Goal: Use online tool/utility: Utilize a website feature to perform a specific function

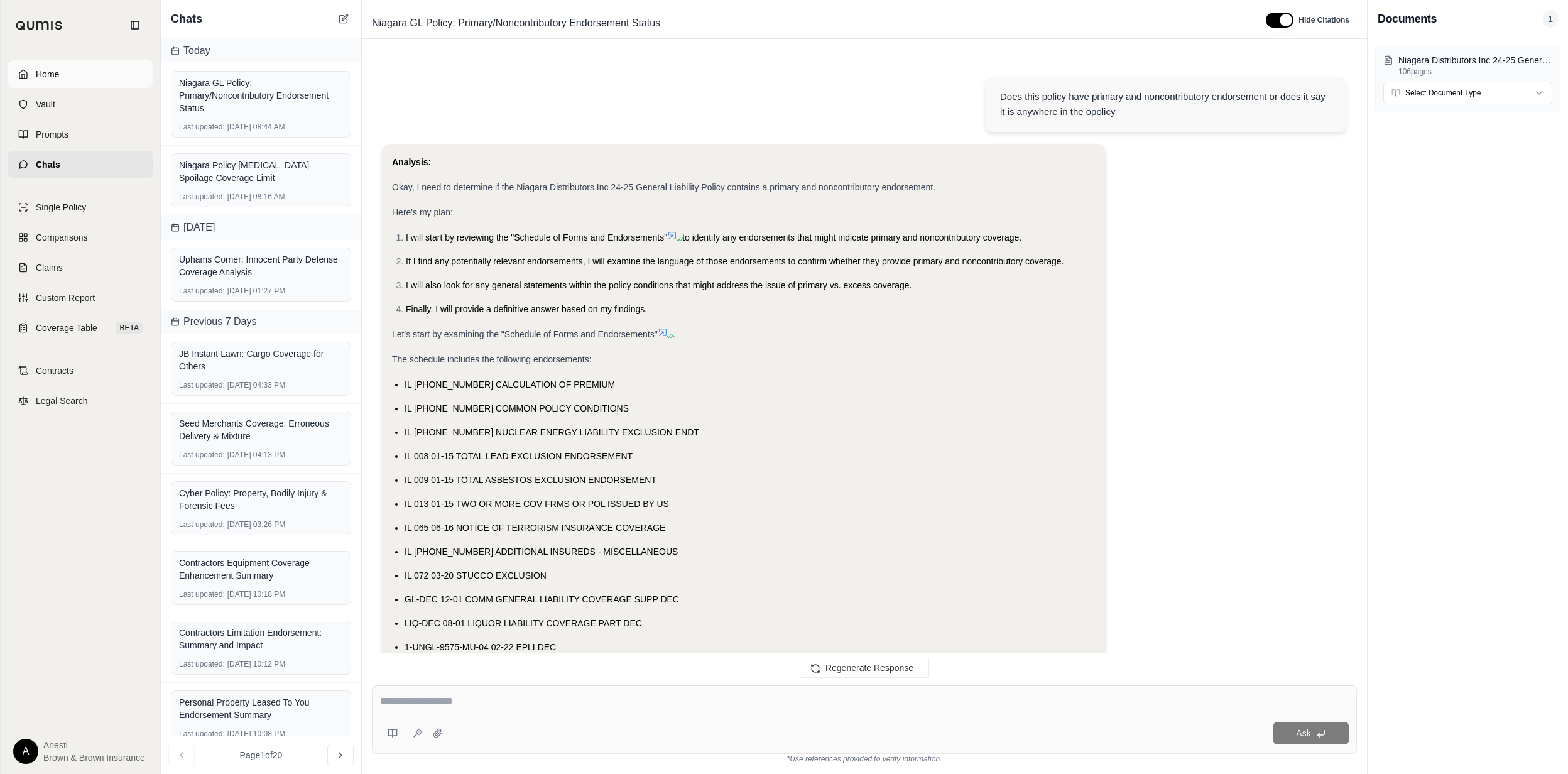
scroll to position [1018, 0]
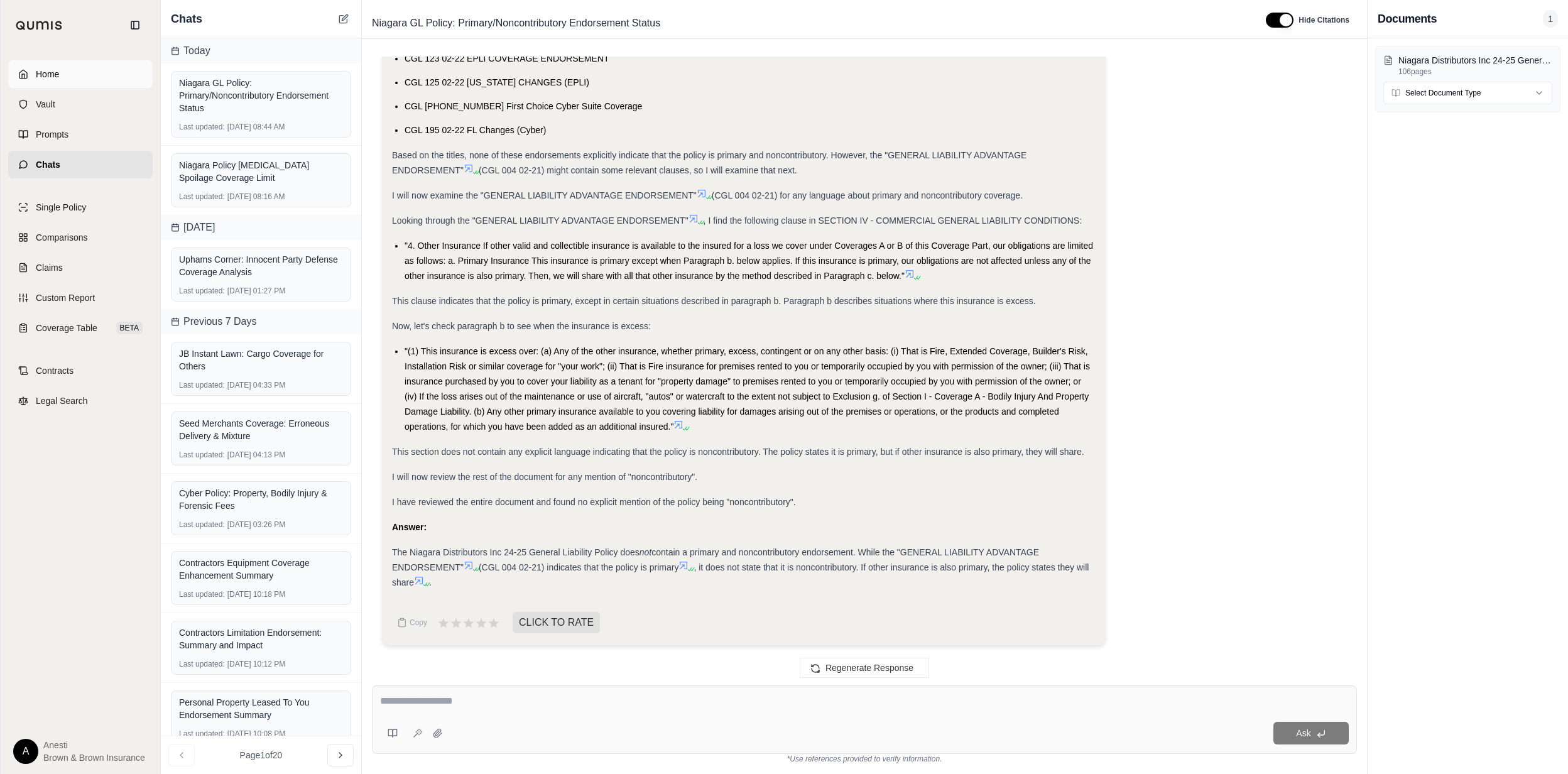
click at [109, 79] on link "Home" at bounding box center [80, 74] width 144 height 28
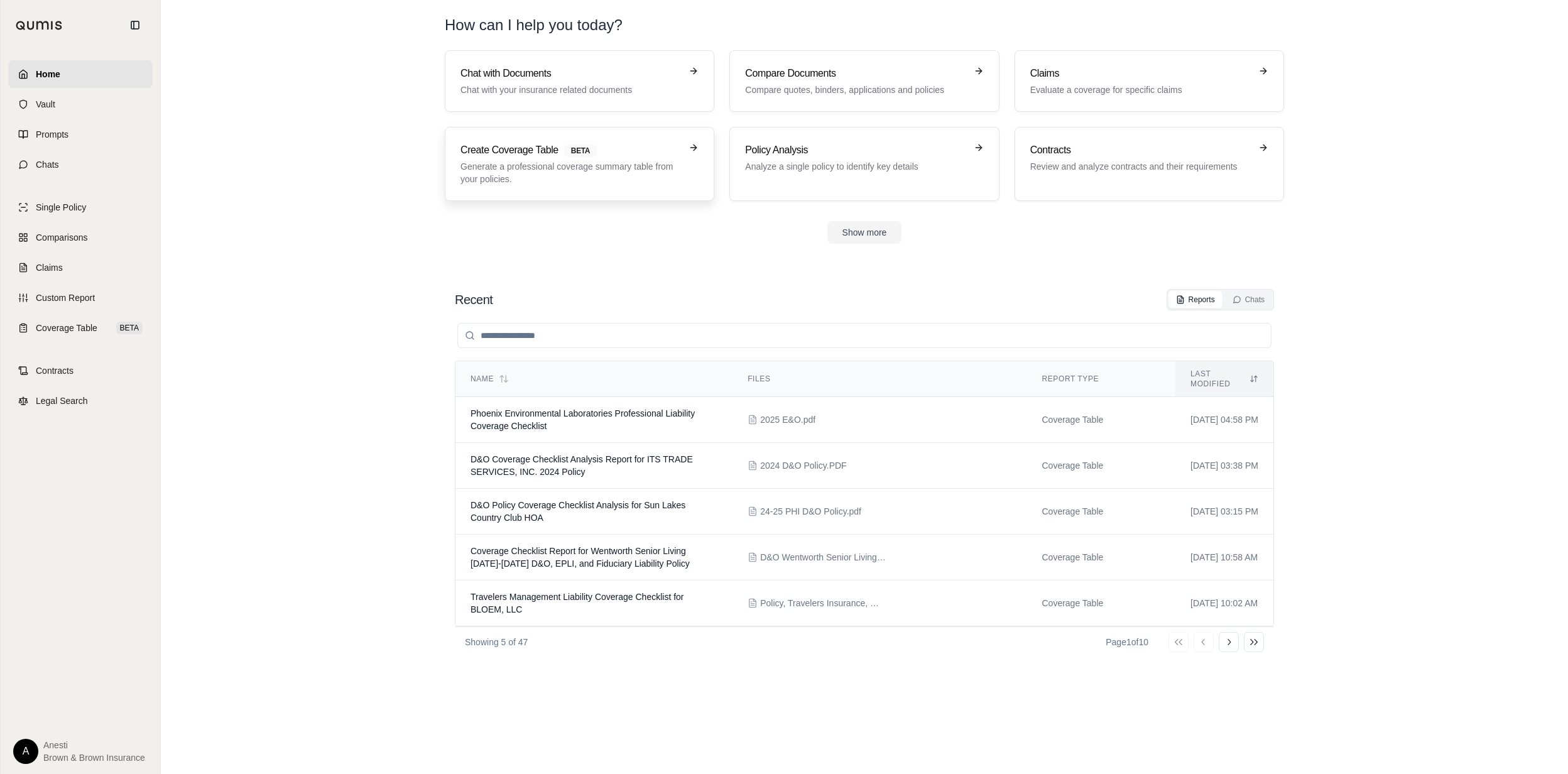
click at [566, 157] on span "BETA" at bounding box center [580, 150] width 34 height 14
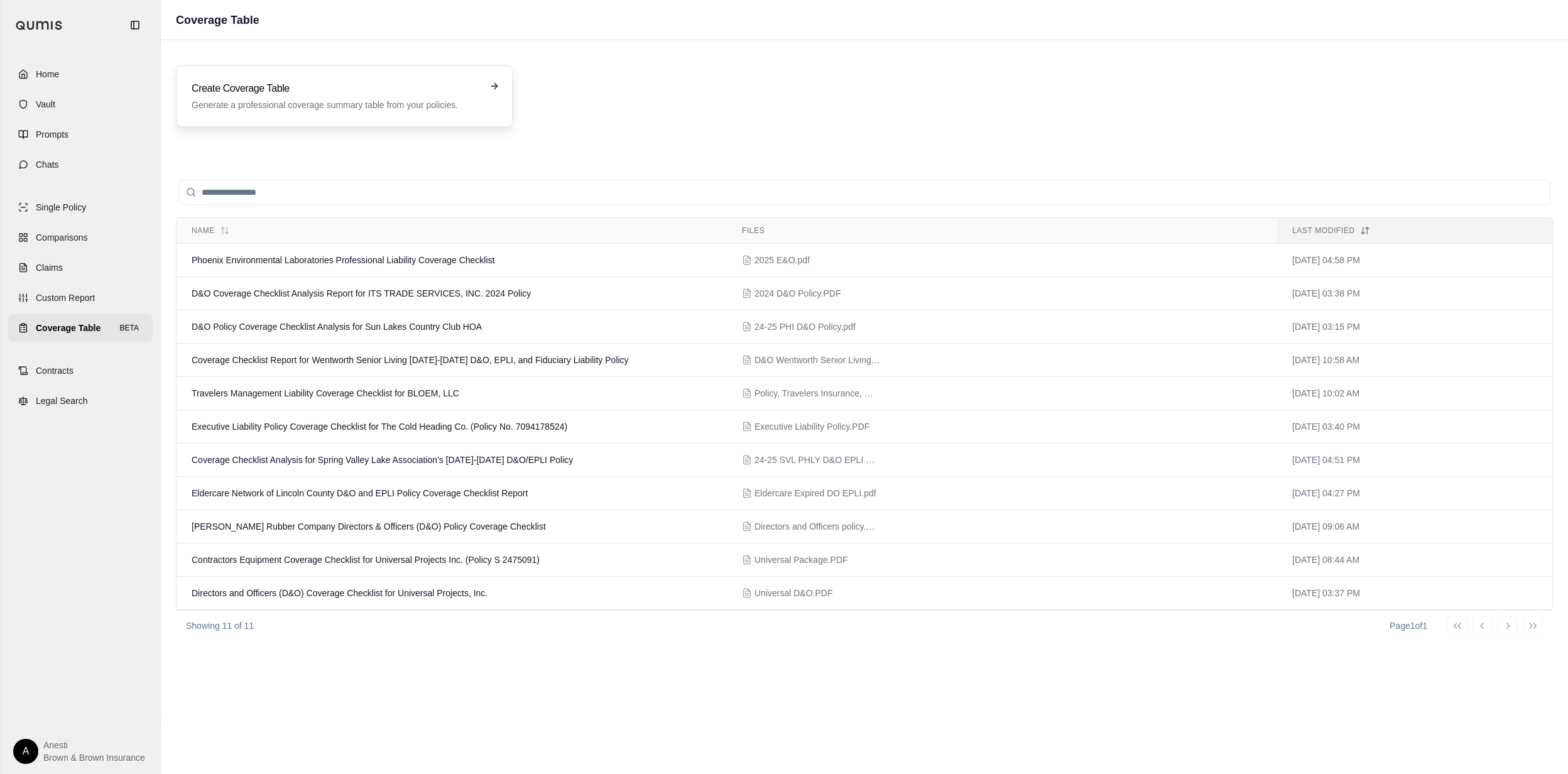
click at [484, 85] on div "Create Coverage Table Generate a professional coverage summary table from your …" at bounding box center [344, 96] width 305 height 30
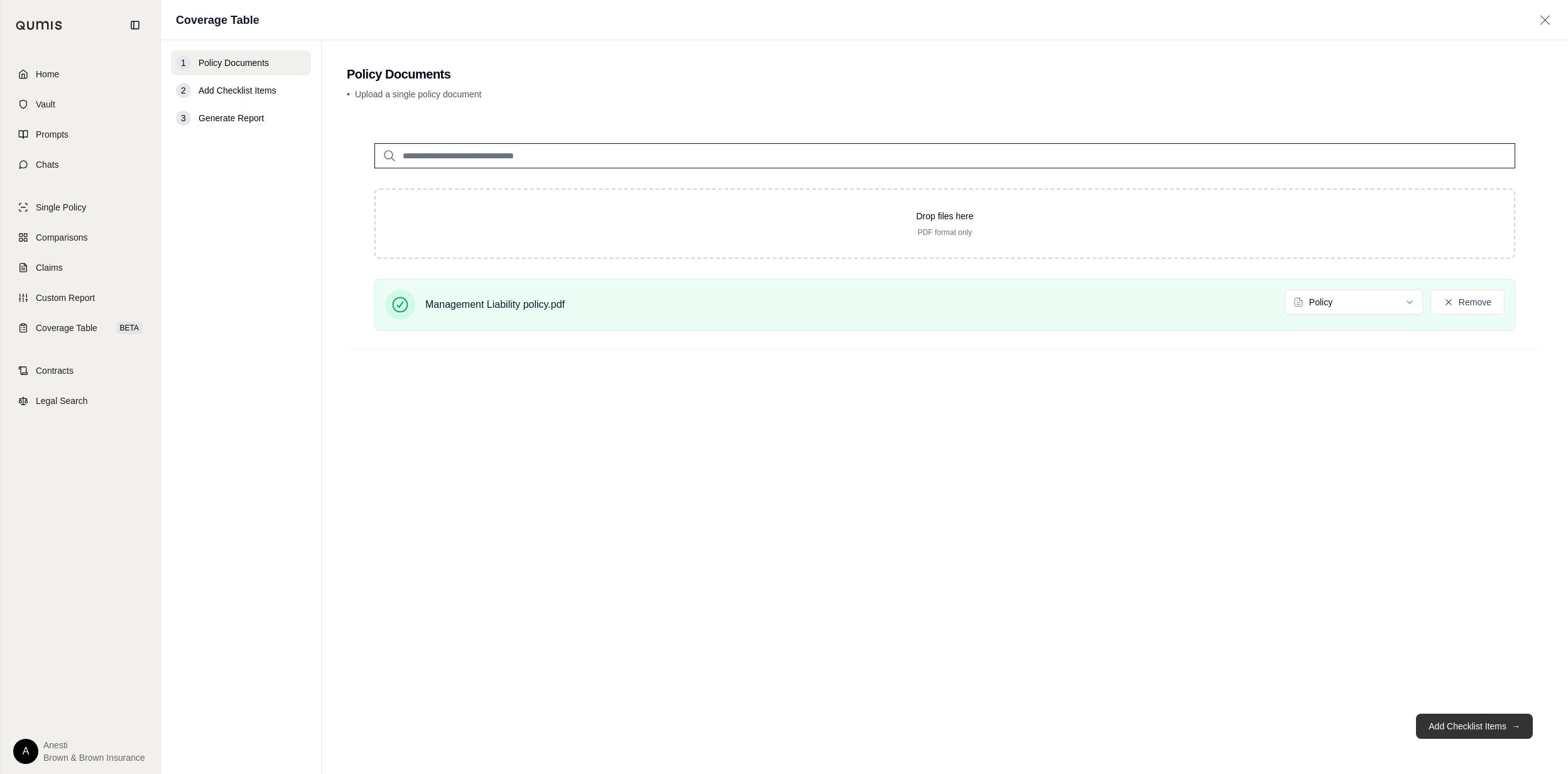
click at [1456, 727] on button "Add Checklist Items →" at bounding box center [1474, 726] width 117 height 25
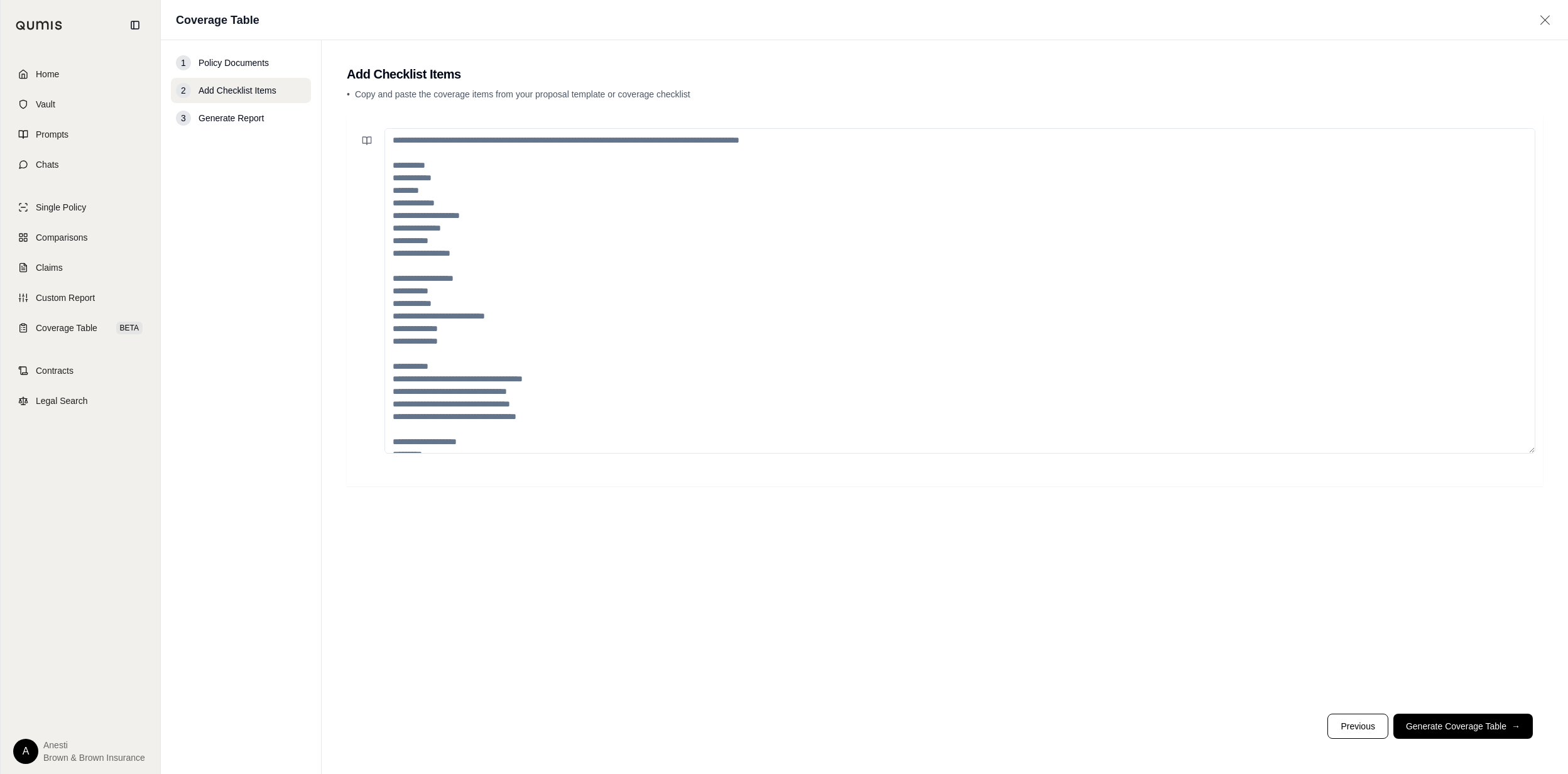
click at [832, 249] on textarea at bounding box center [960, 291] width 1151 height 325
paste textarea "**********"
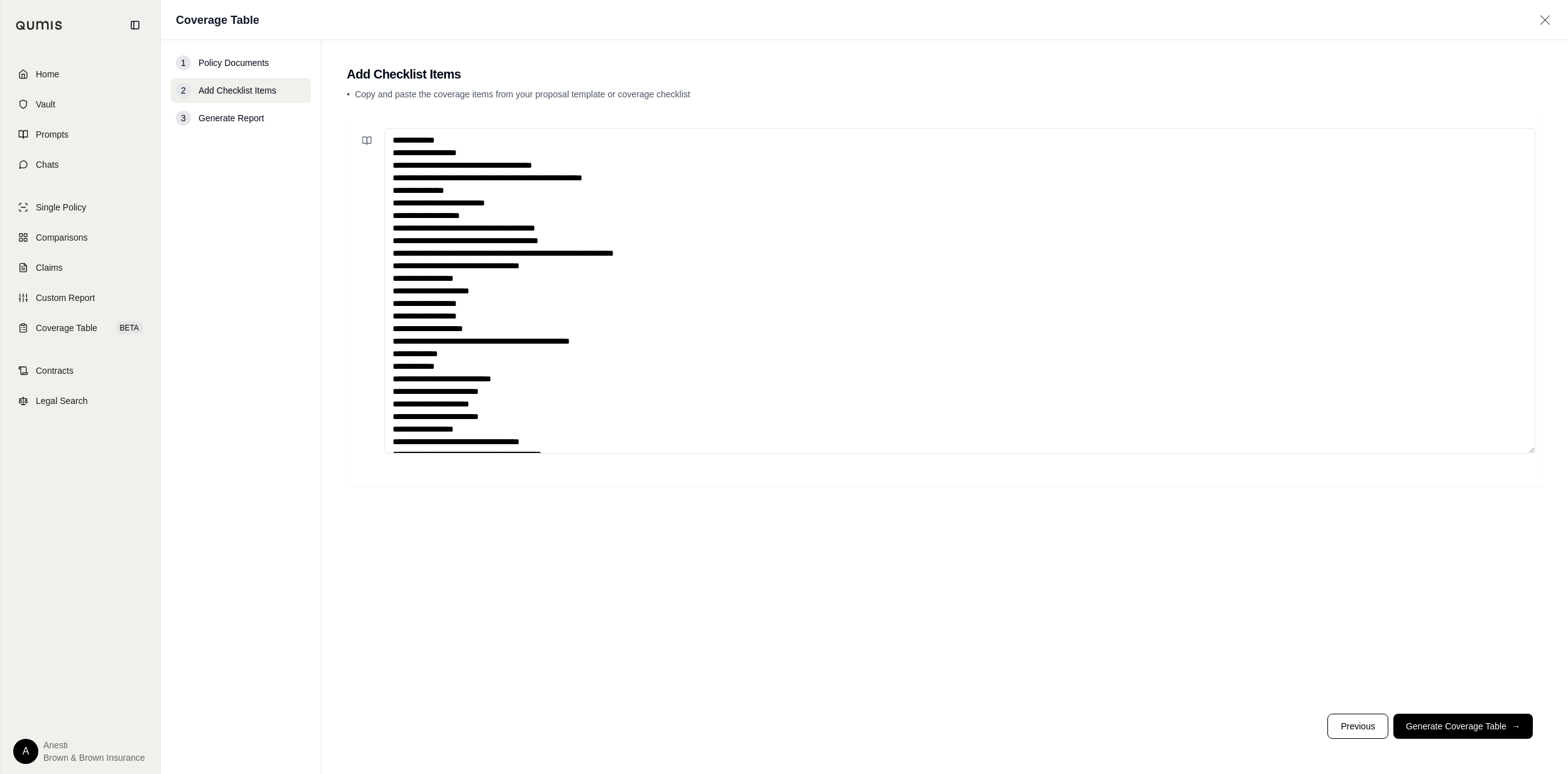
scroll to position [860, 0]
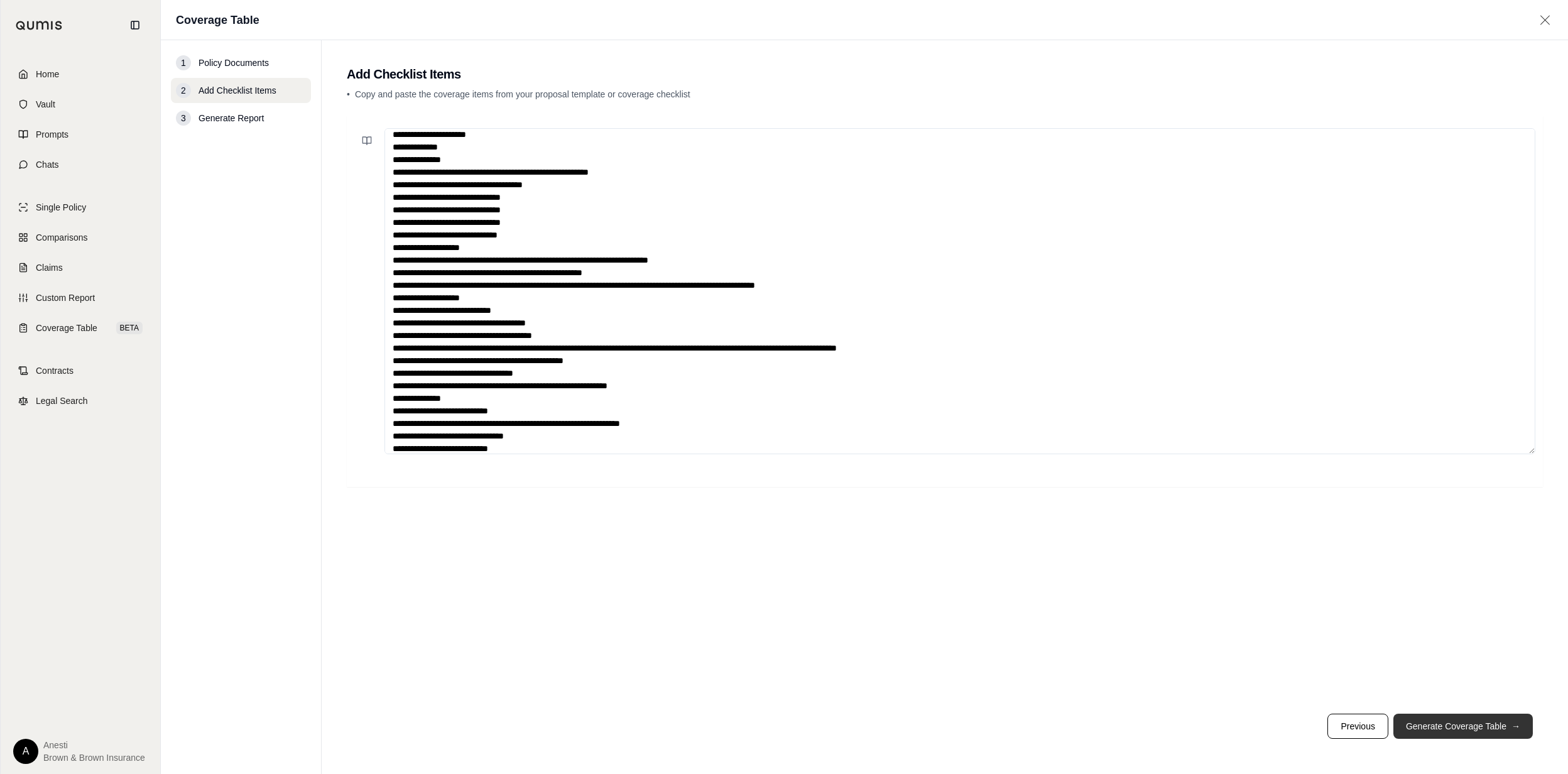
type textarea "**********"
click at [1445, 719] on button "Generate Coverage Table →" at bounding box center [1463, 726] width 140 height 25
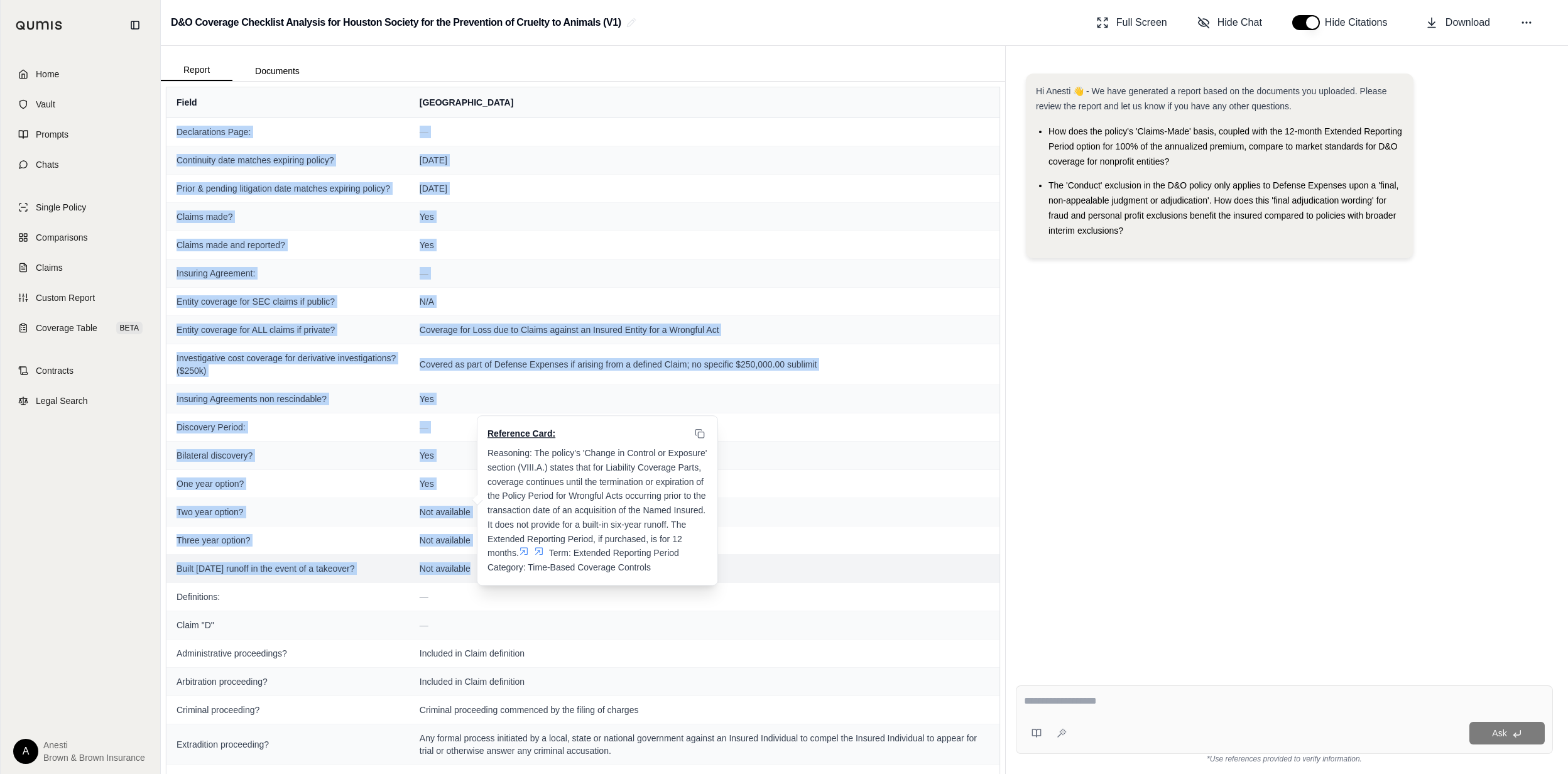
drag, startPoint x: 177, startPoint y: 127, endPoint x: 471, endPoint y: 578, distance: 538.4
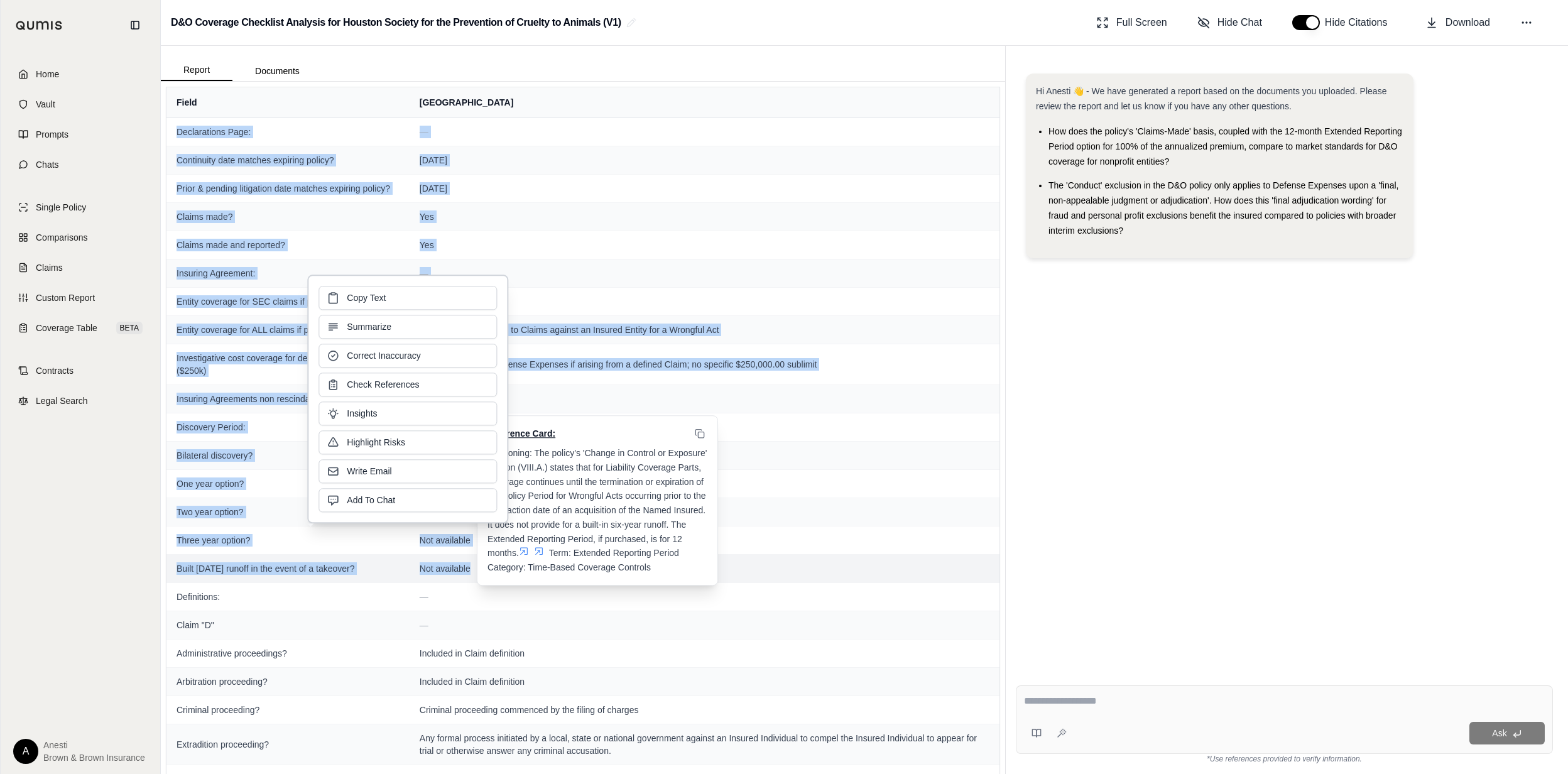
copy tbody "Declarations Page: — Continuity date matches expiring policy? [DATE] Prior & pe…"
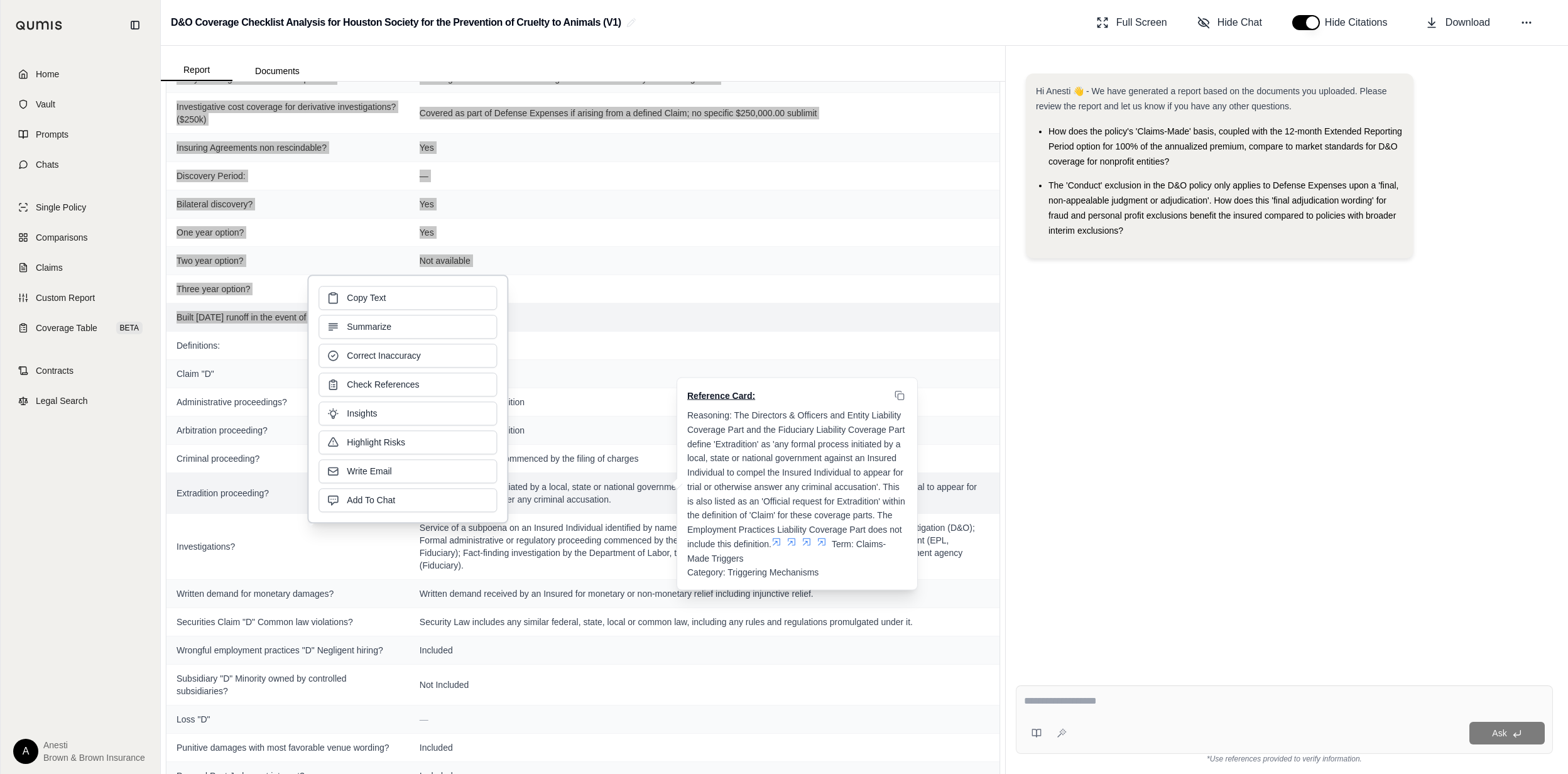
scroll to position [419, 0]
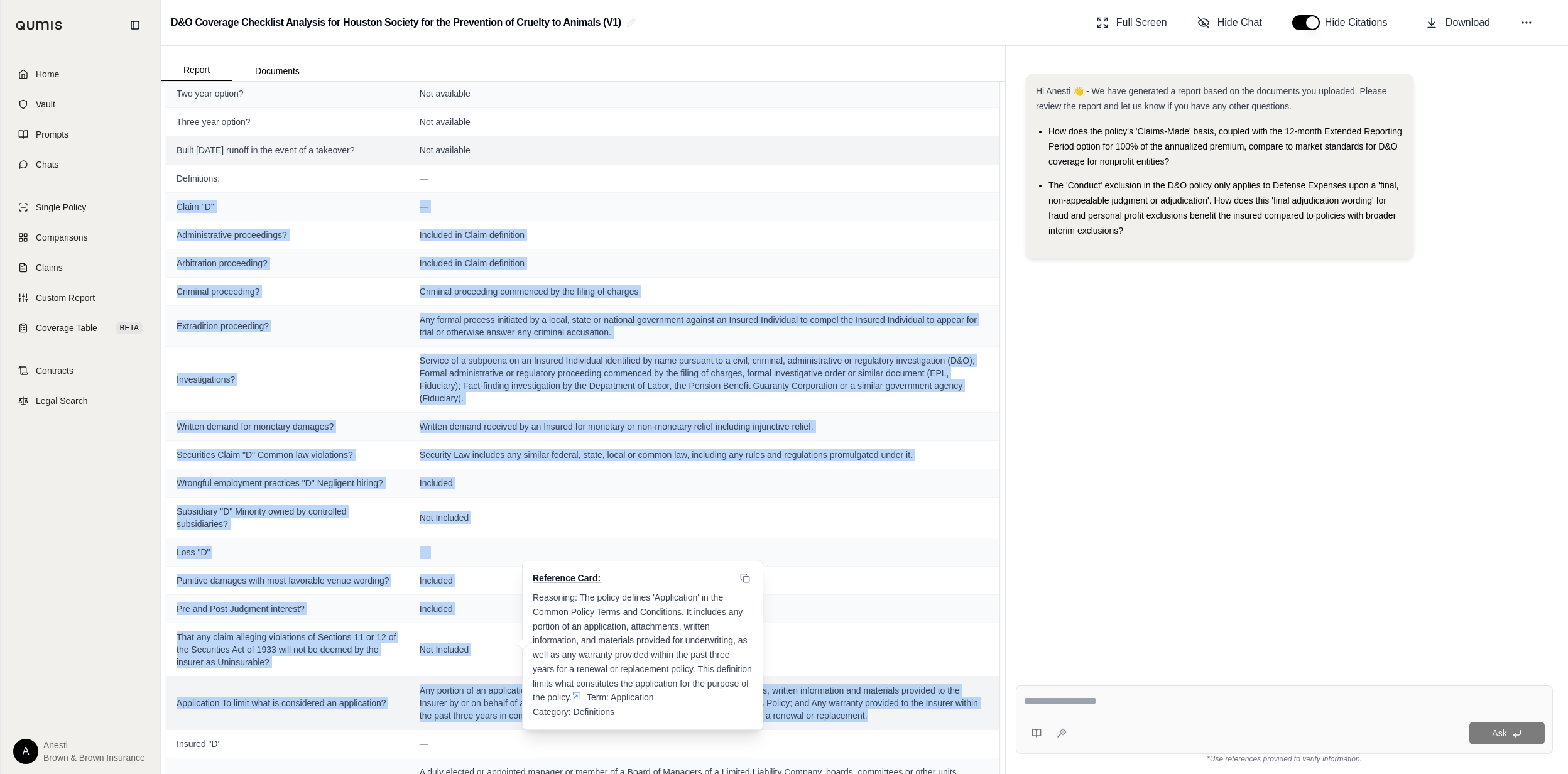
drag, startPoint x: 172, startPoint y: 209, endPoint x: 895, endPoint y: 727, distance: 889.4
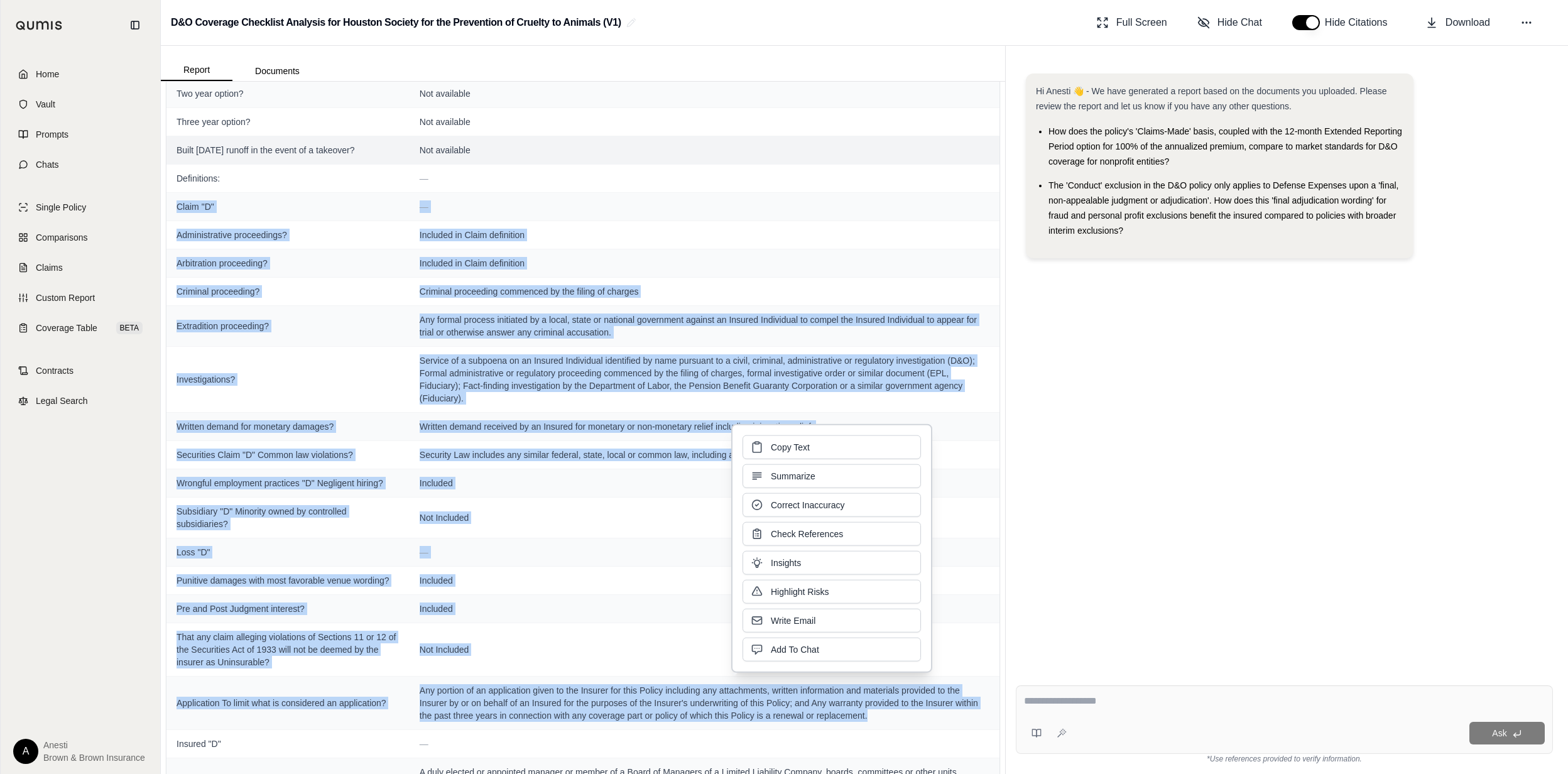
copy tbody "Lorem "I" — Dolorsitametco adipiscinge? Seddoeiu te Incid utlaboreet Doloremagn…"
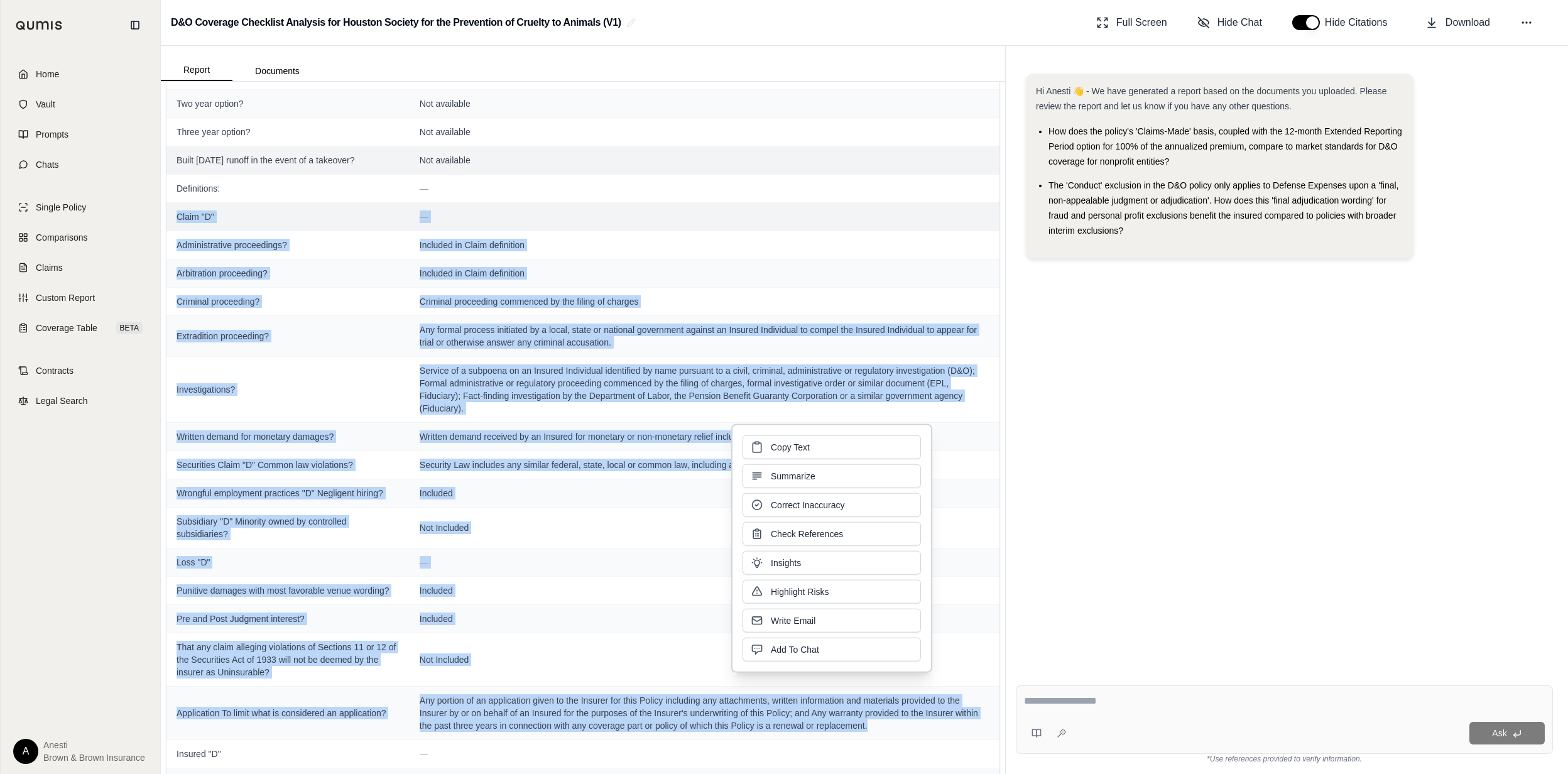
scroll to position [491, 0]
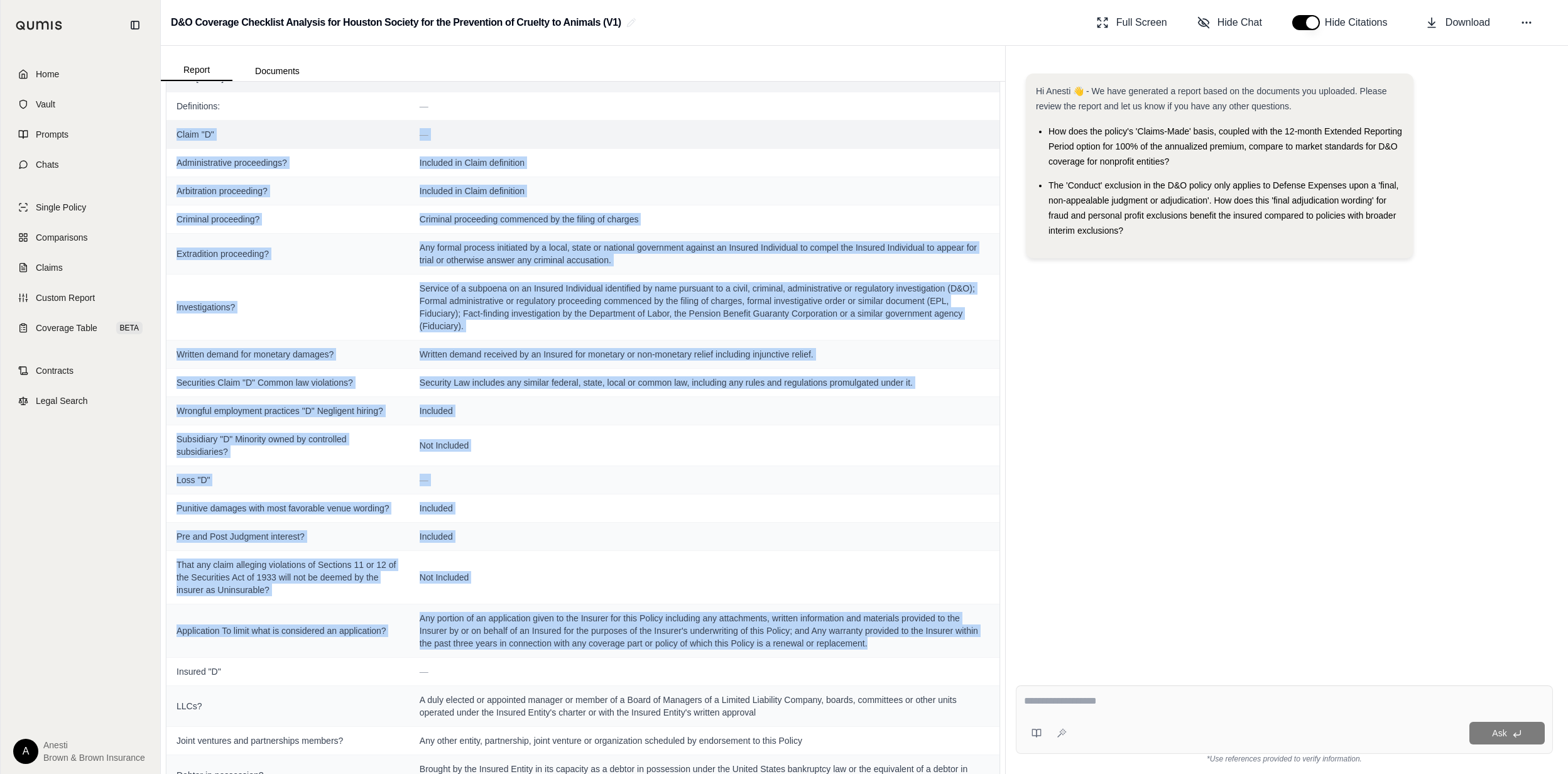
click at [197, 136] on span "Claim "D"" at bounding box center [288, 134] width 223 height 12
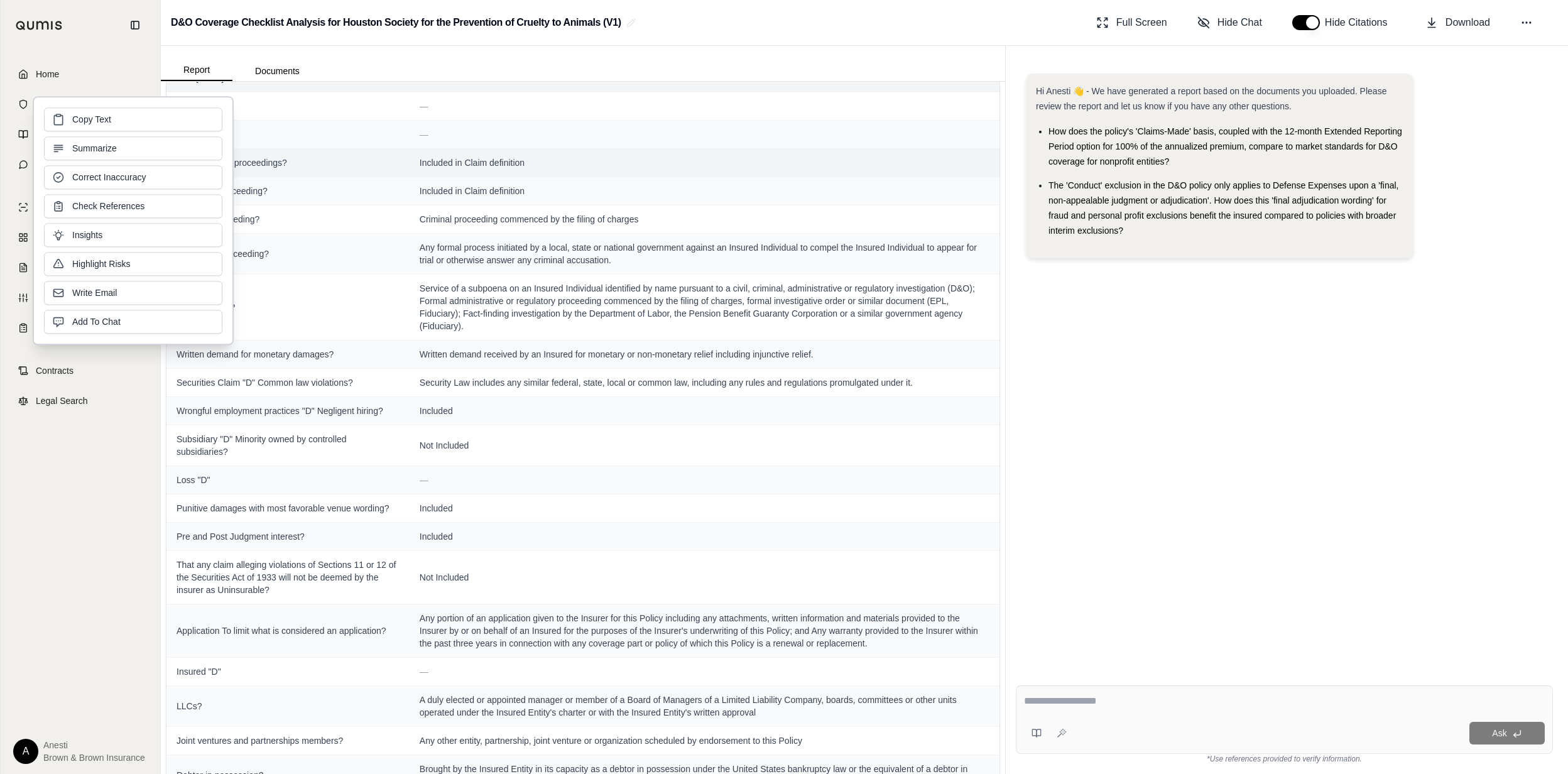
click at [250, 158] on td "Administrative proceedings?" at bounding box center [288, 163] width 243 height 28
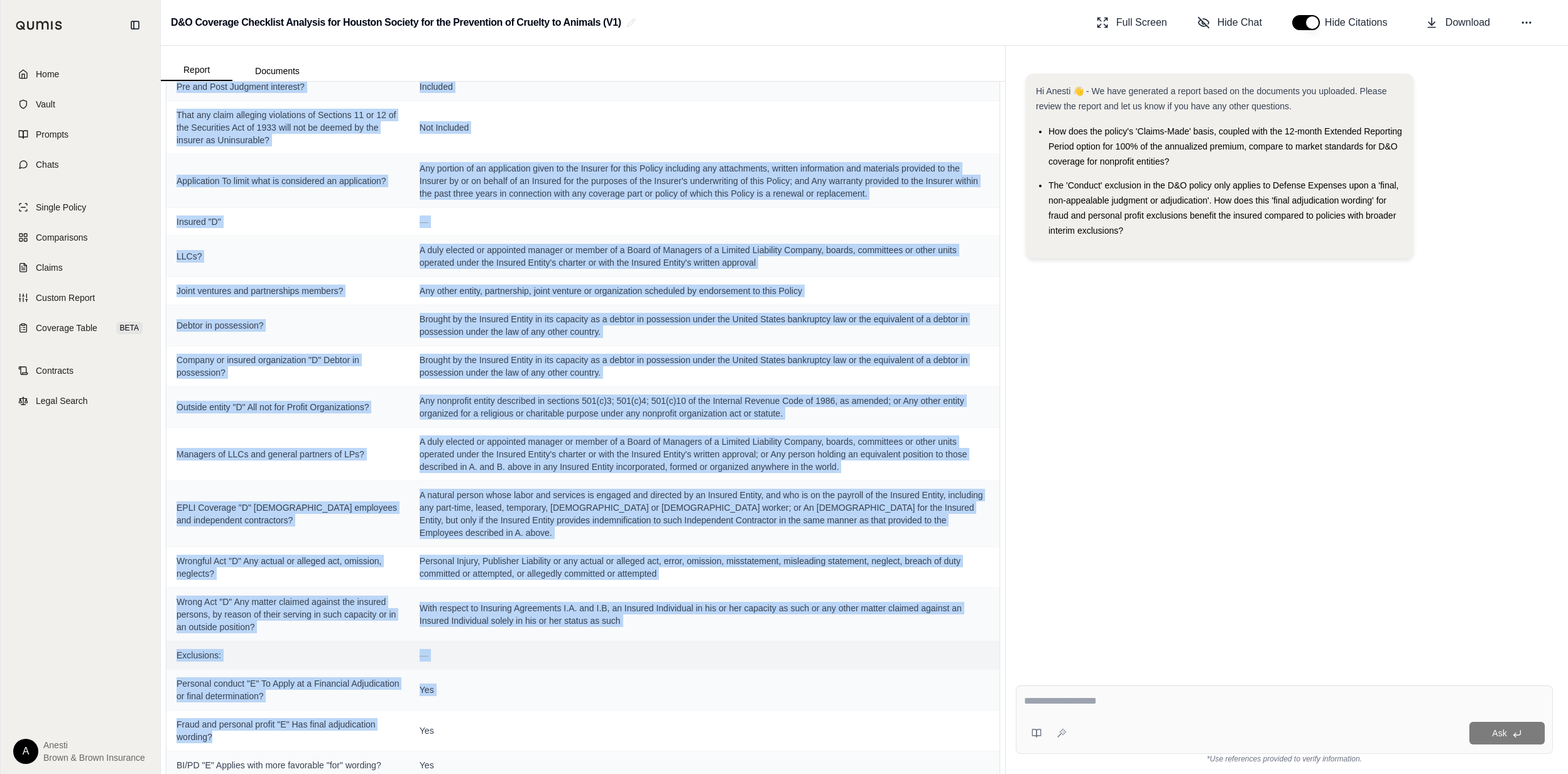
scroll to position [945, 0]
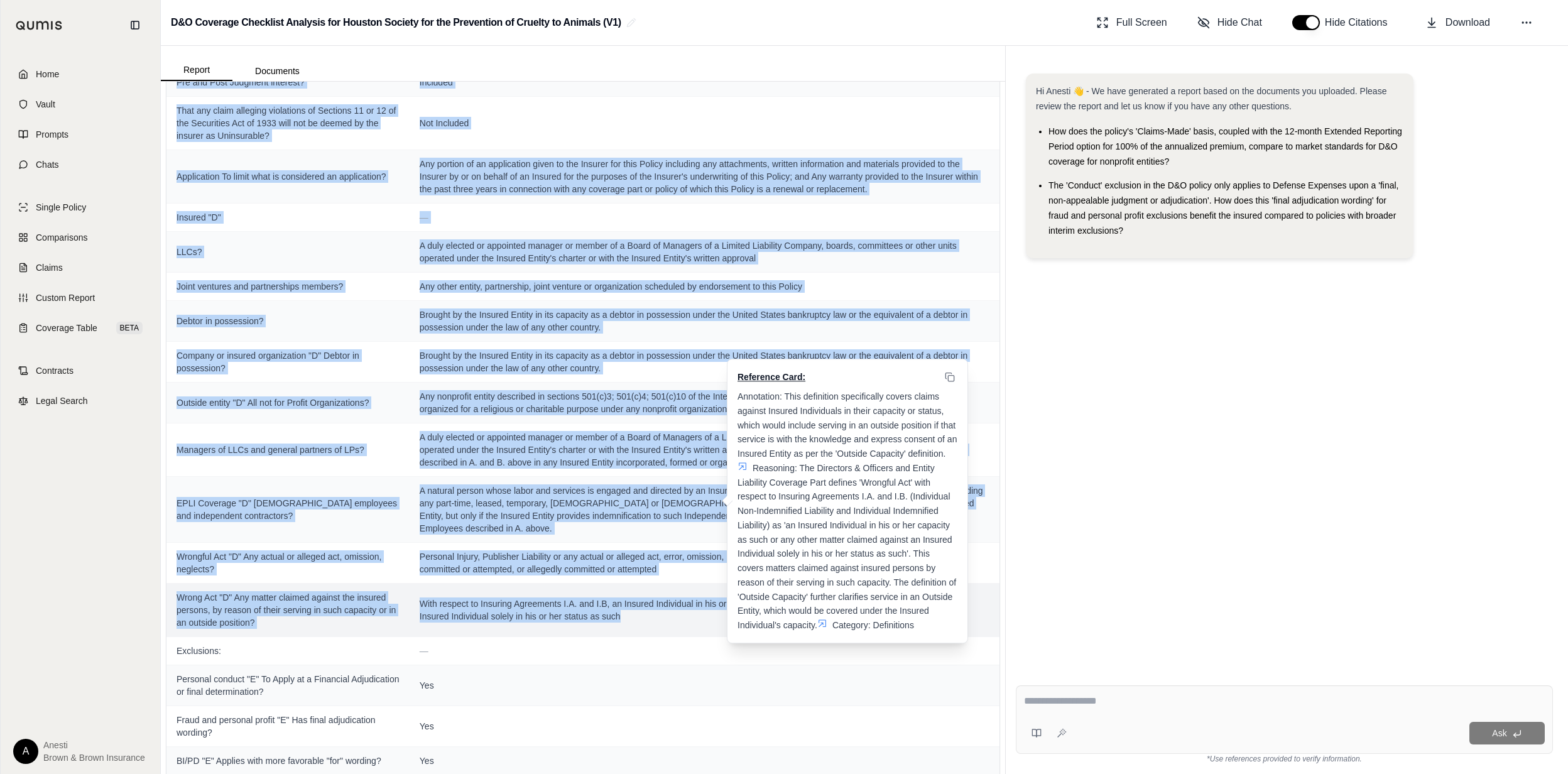
drag, startPoint x: 186, startPoint y: 154, endPoint x: 651, endPoint y: 631, distance: 666.1
click at [651, 631] on tbody "Declarations Page: — Continuity date matches expiring policy? [DATE] Prior & pe…" at bounding box center [583, 731] width 833 height 3118
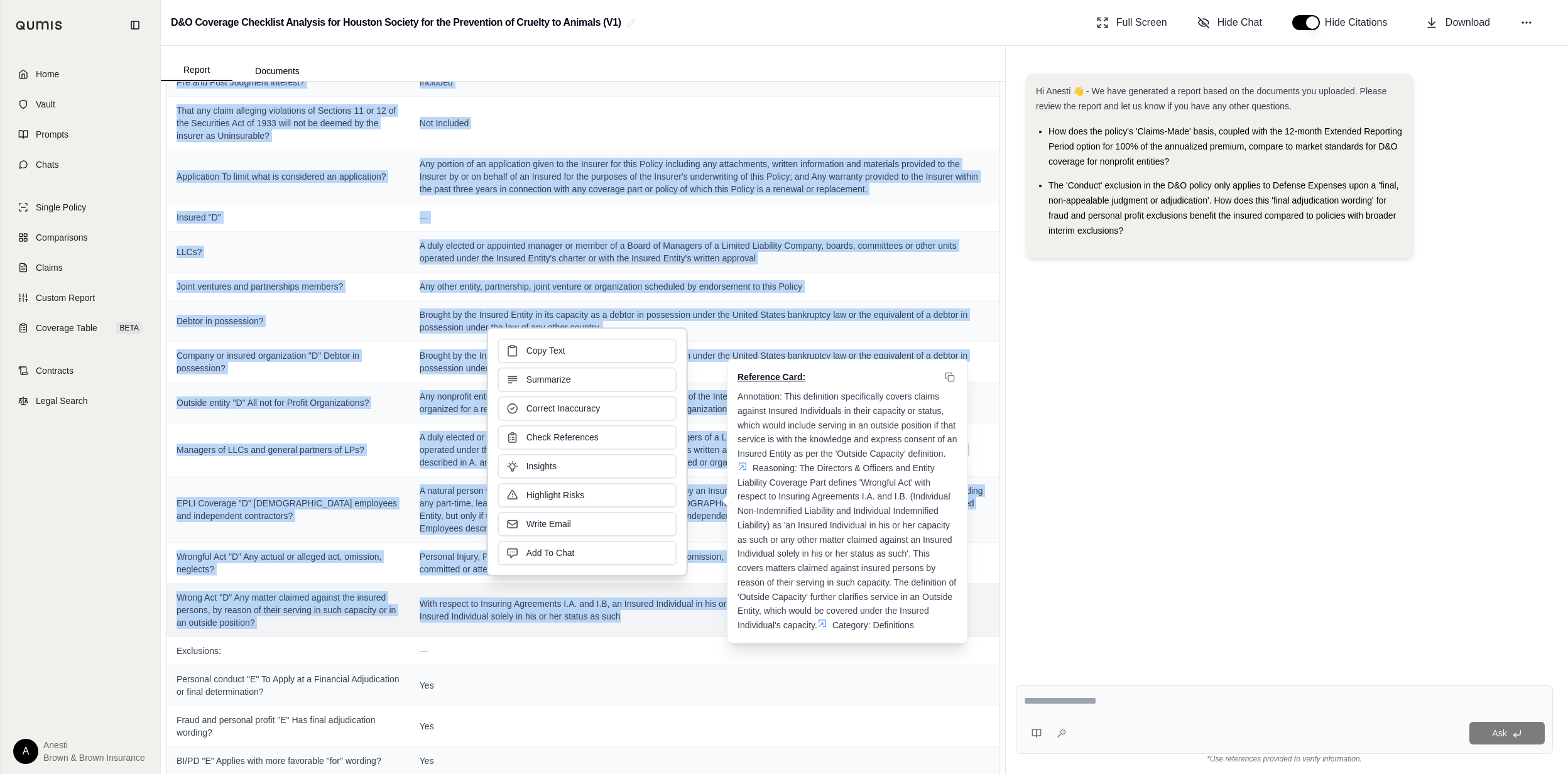
copy tbody "Lorem "I" — Dolorsitametco adipiscinge? Seddoeiu te Incid utlaboreet Doloremagn…"
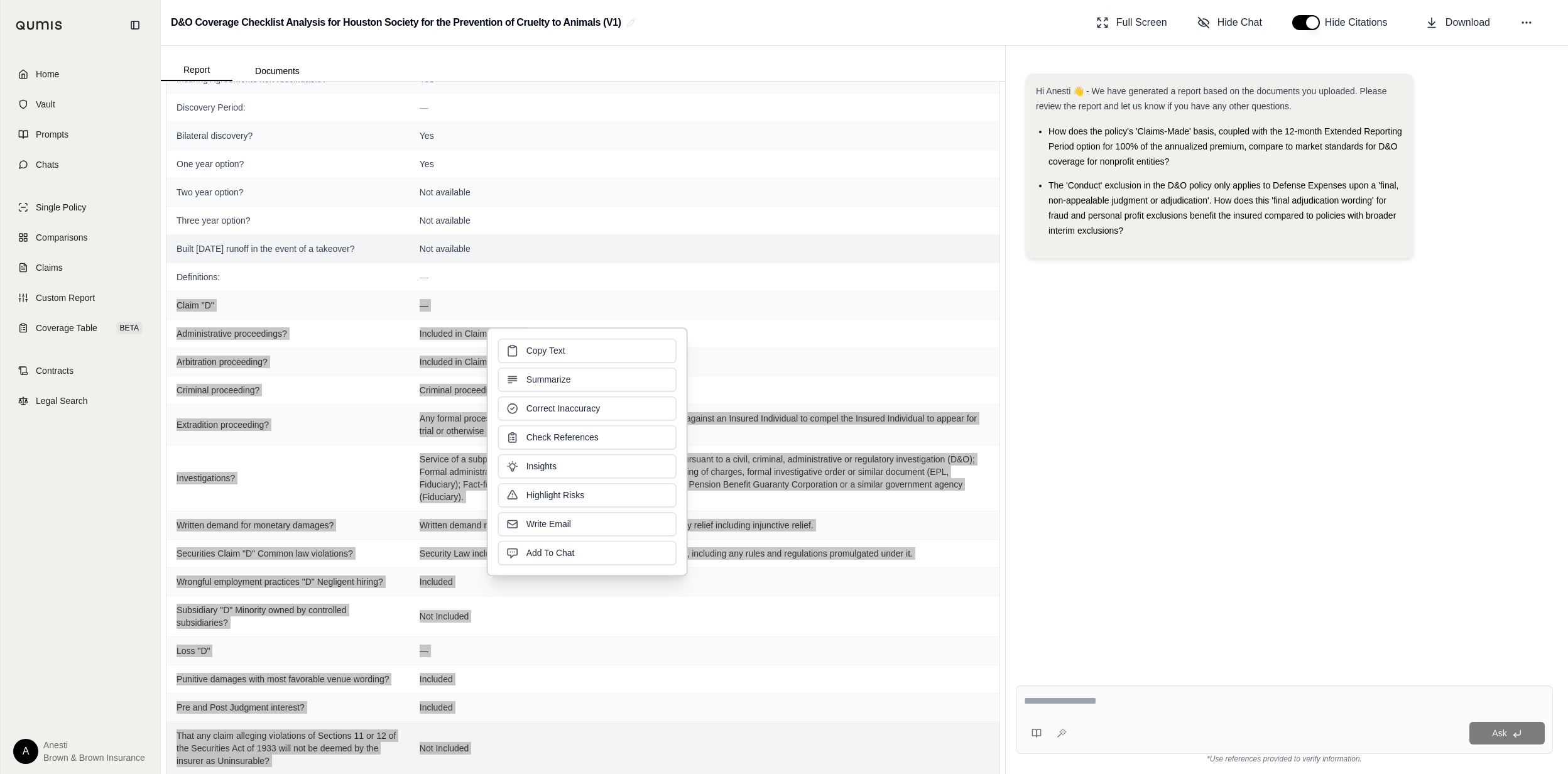
scroll to position [274, 0]
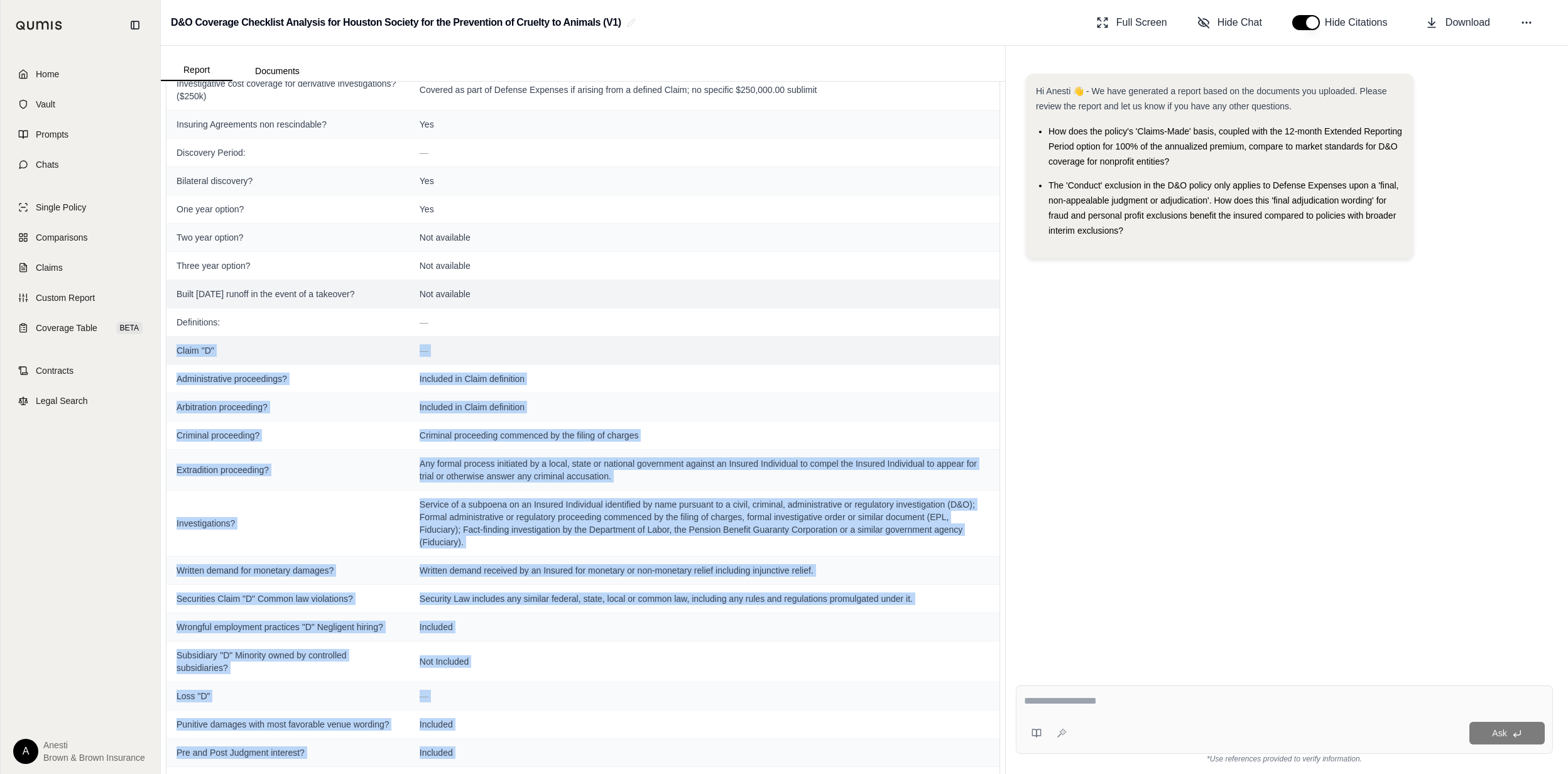
click at [177, 357] on span "Claim "D"" at bounding box center [288, 350] width 223 height 12
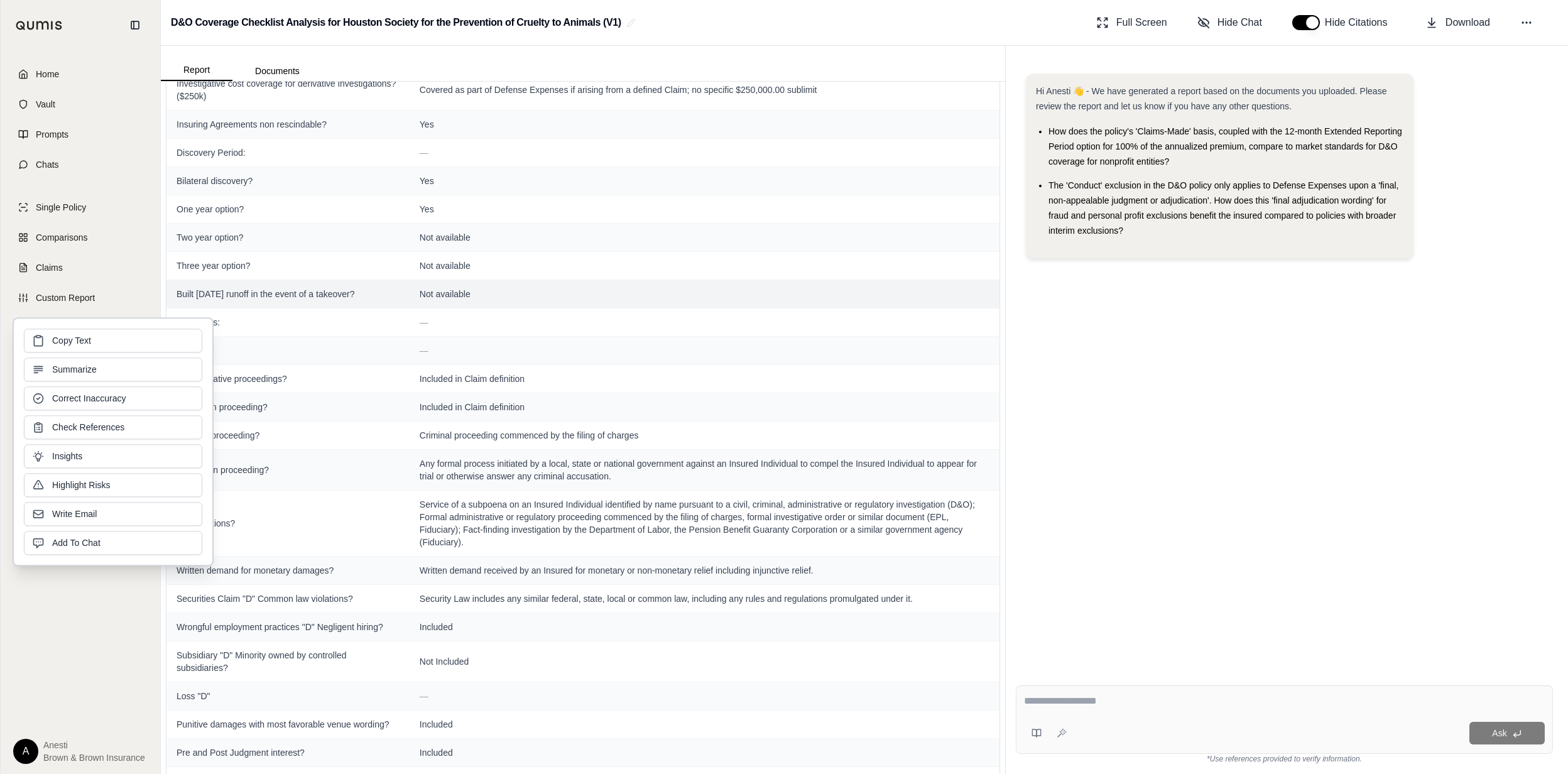
click at [209, 360] on div "Copy Text Summarize Correct Inaccuracy Check References Insights Highlight Risk…" at bounding box center [112, 441] width 201 height 249
click at [220, 355] on span "Claim "D"" at bounding box center [288, 350] width 223 height 12
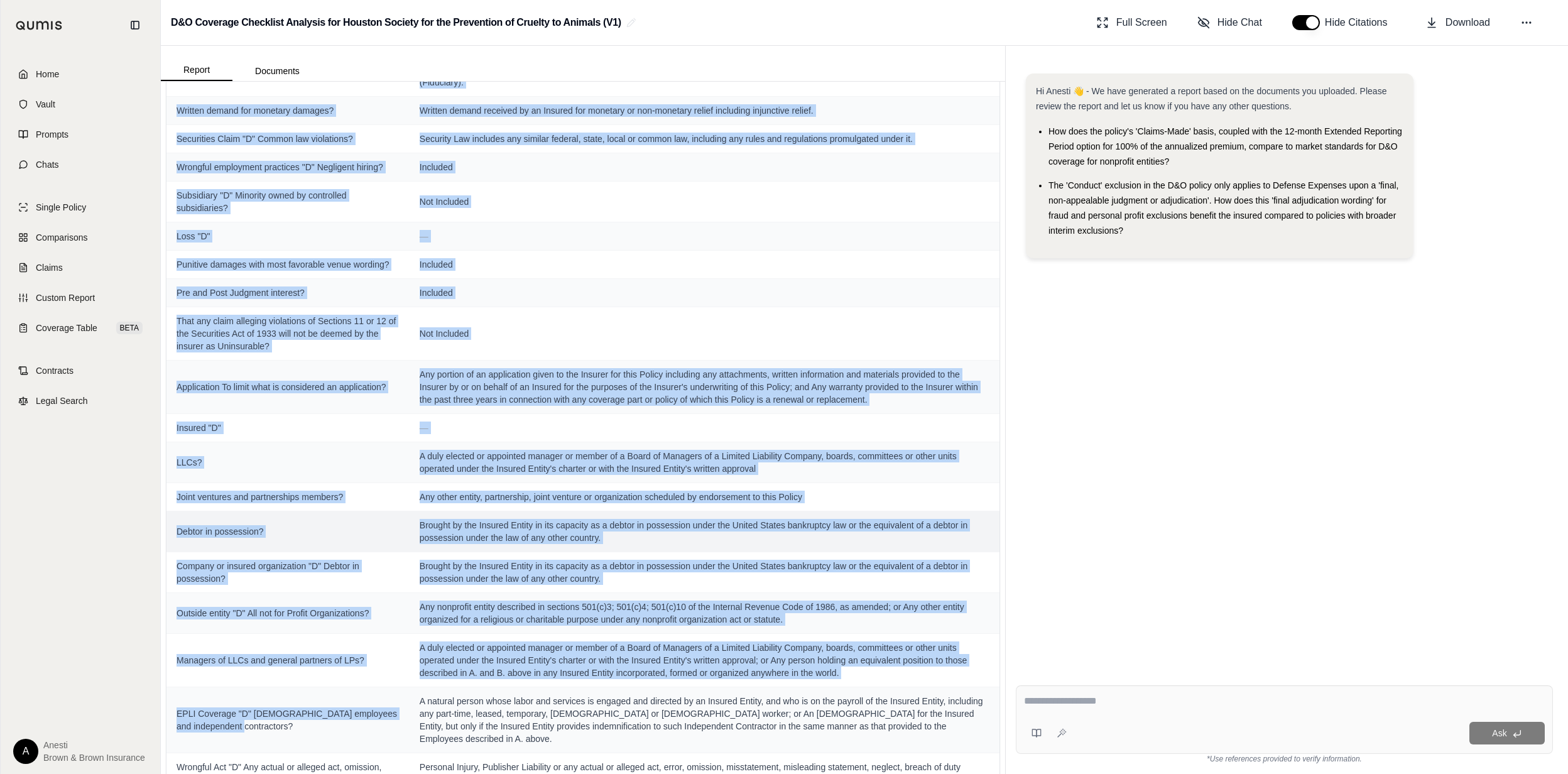
scroll to position [751, 0]
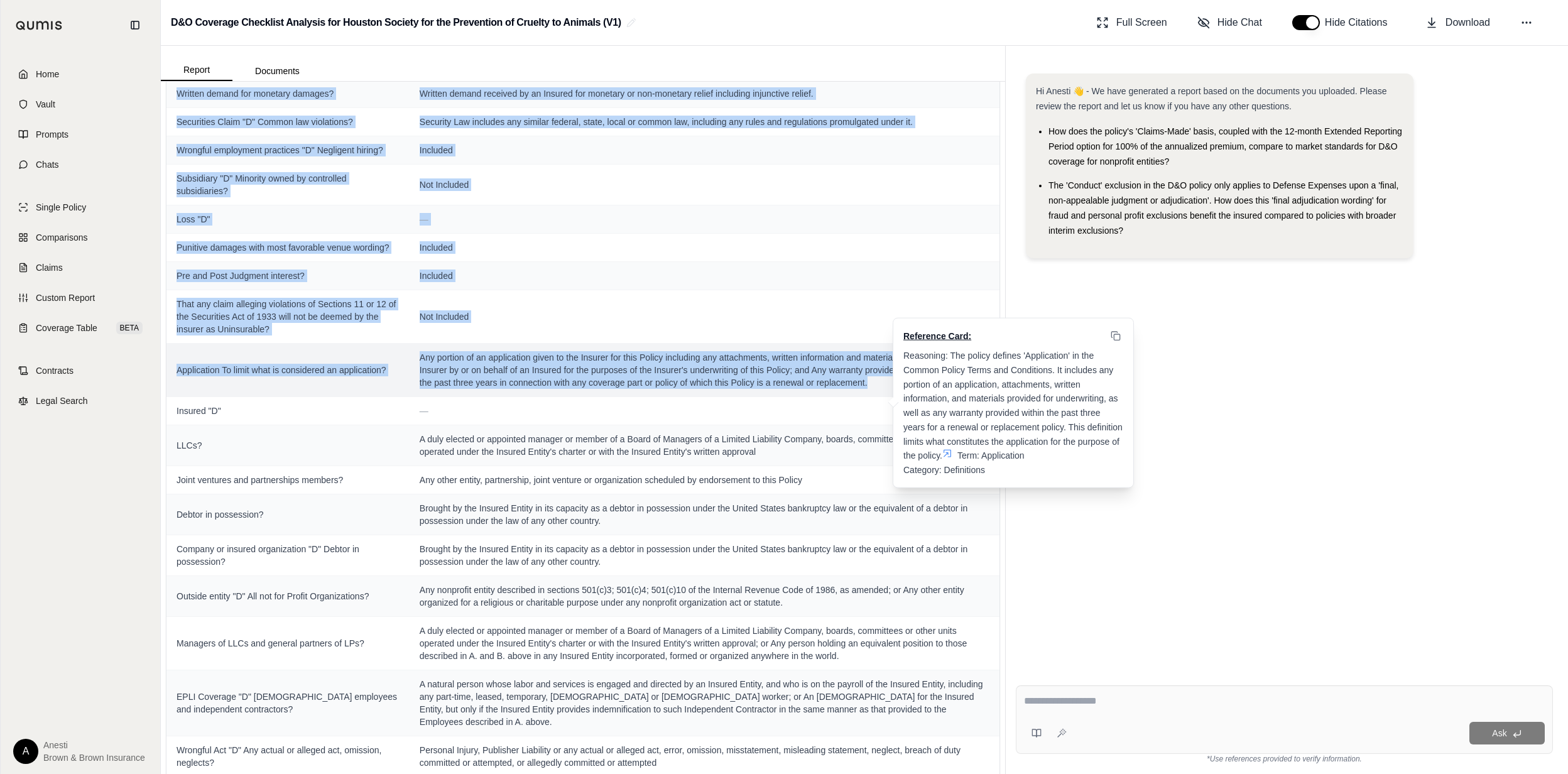
drag, startPoint x: 171, startPoint y: 353, endPoint x: 890, endPoint y: 395, distance: 720.2
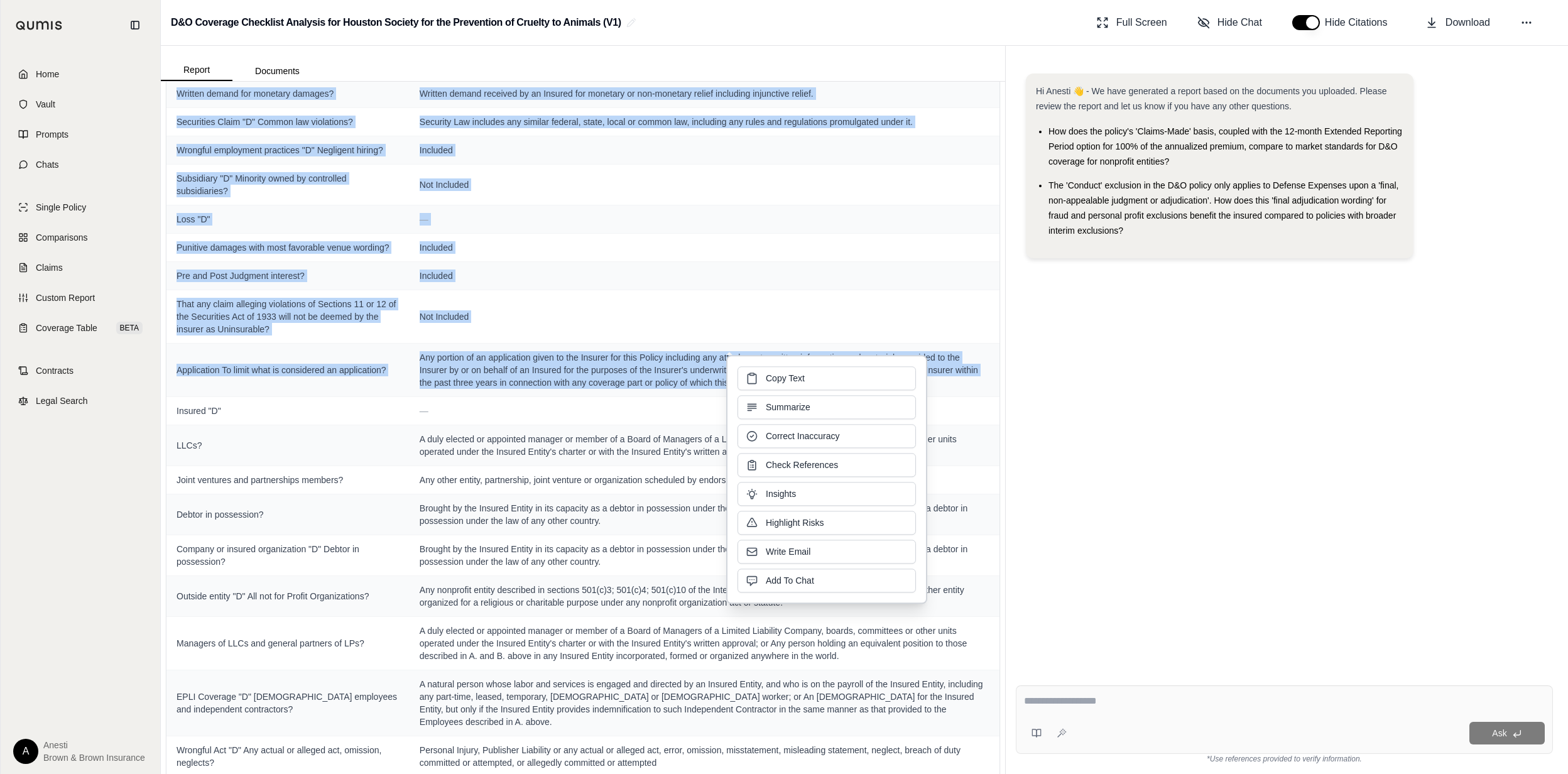
copy tbody "Lorem "I" — Dolorsitametco adipiscinge? Seddoeiu te Incid utlaboreet Doloremagn…"
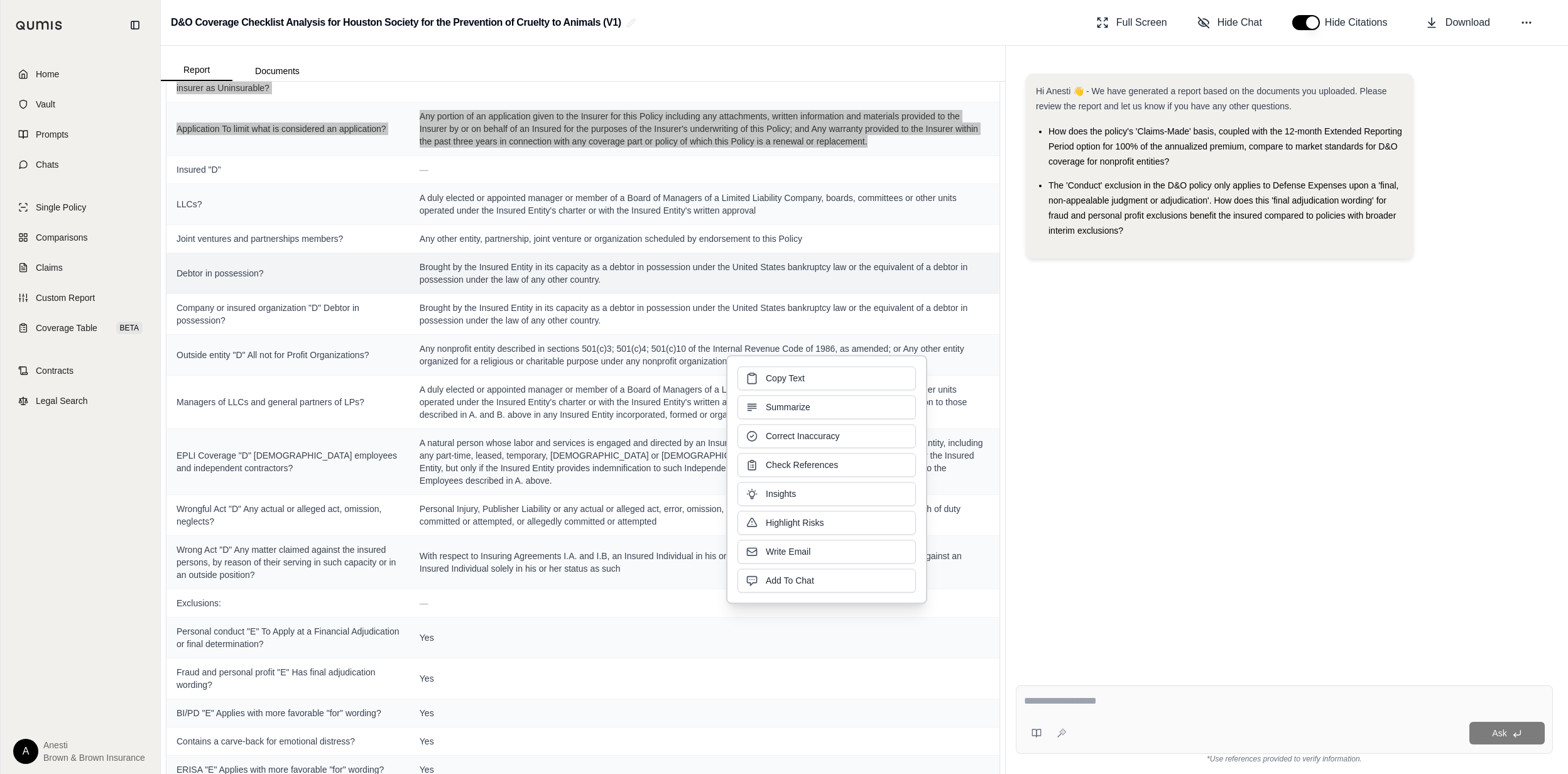
scroll to position [1002, 0]
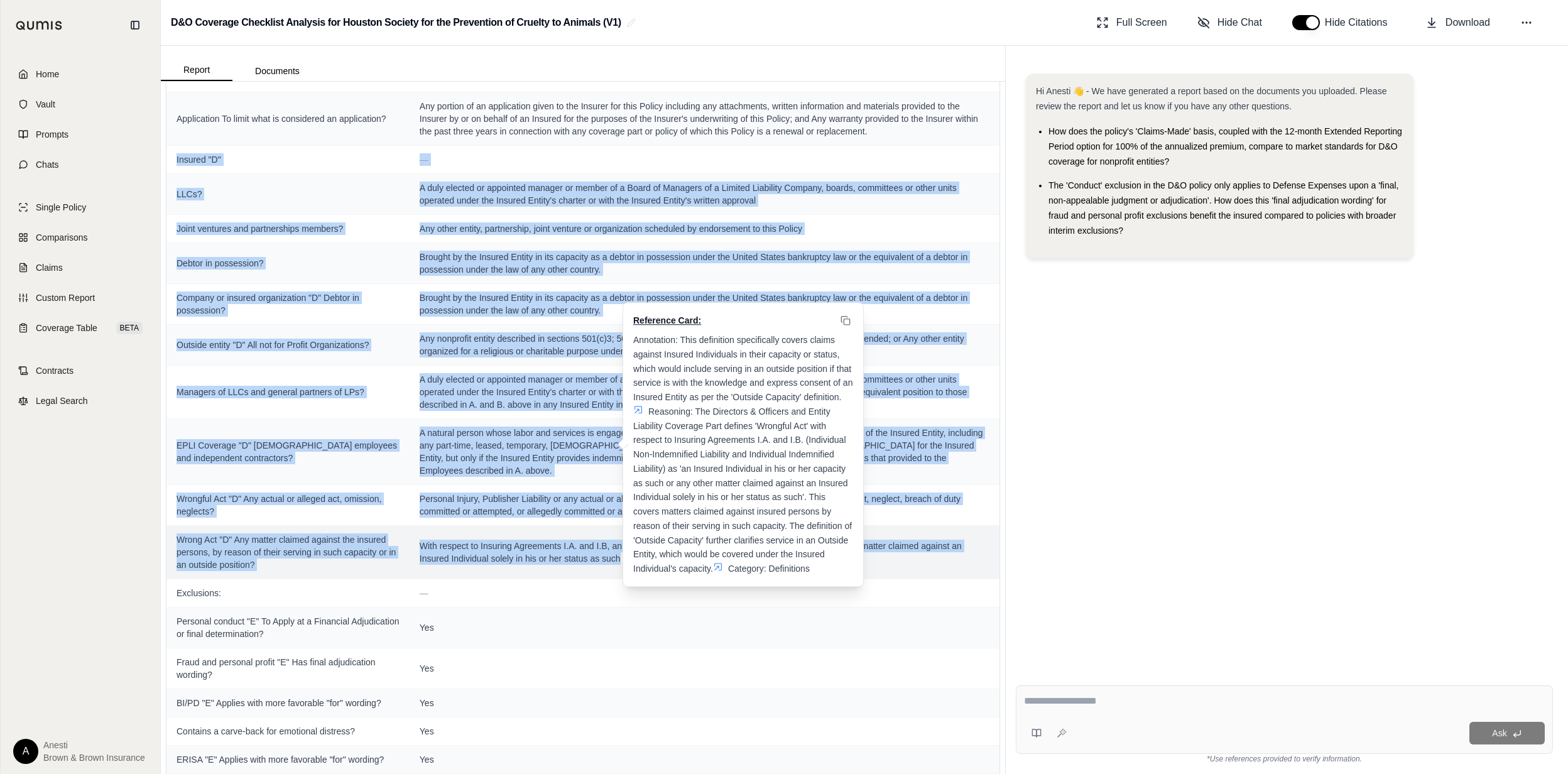
drag, startPoint x: 175, startPoint y: 164, endPoint x: 621, endPoint y: 576, distance: 607.2
click at [621, 576] on tbody "Declarations Page: — Continuity date matches expiring policy? [DATE] Prior & pe…" at bounding box center [583, 674] width 833 height 3118
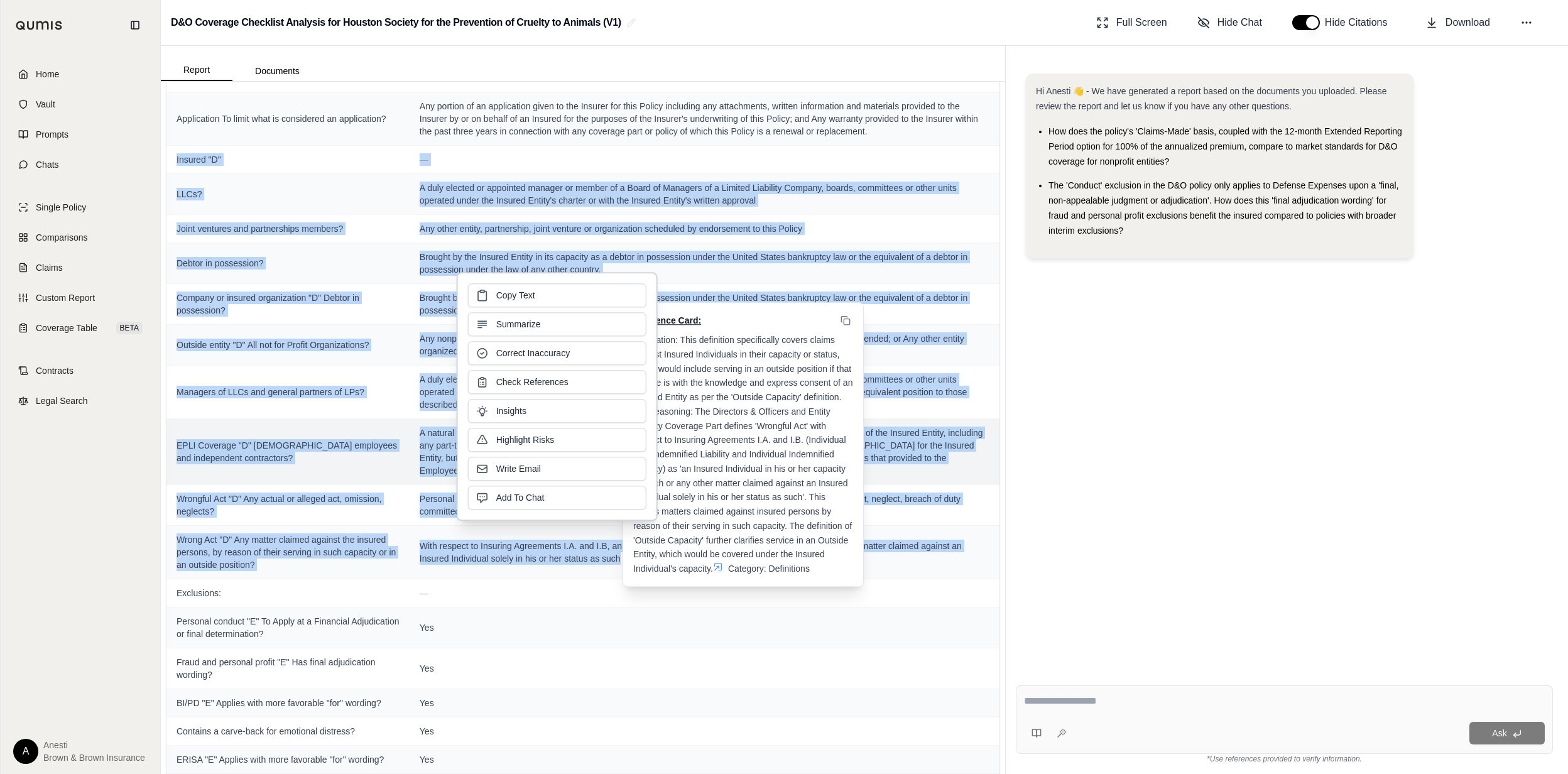
copy tbody "Loremip "D" — SITa? C adip elitsed do eiusmodte incidid ut labore et d Magna al…"
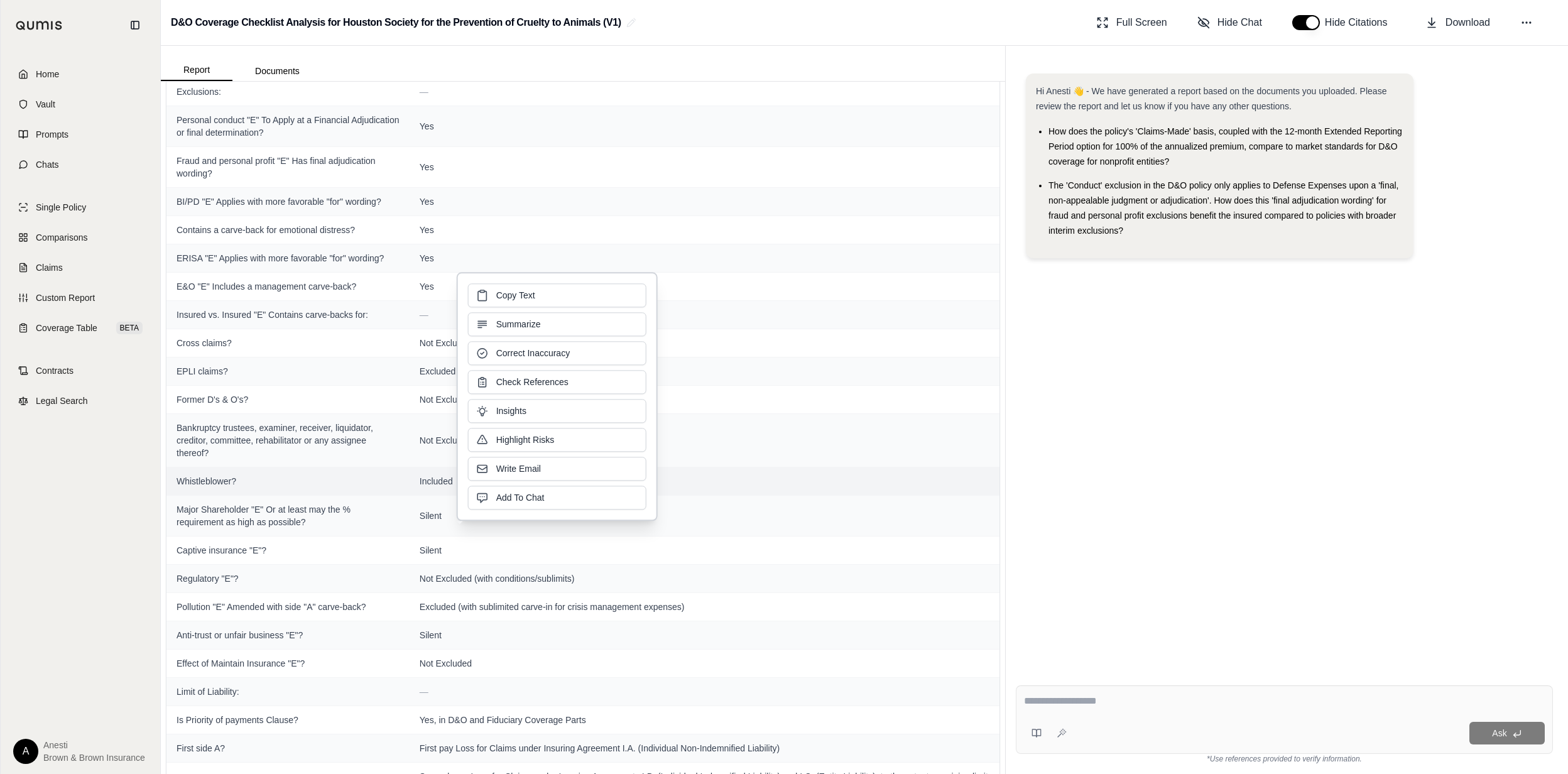
scroll to position [1504, 0]
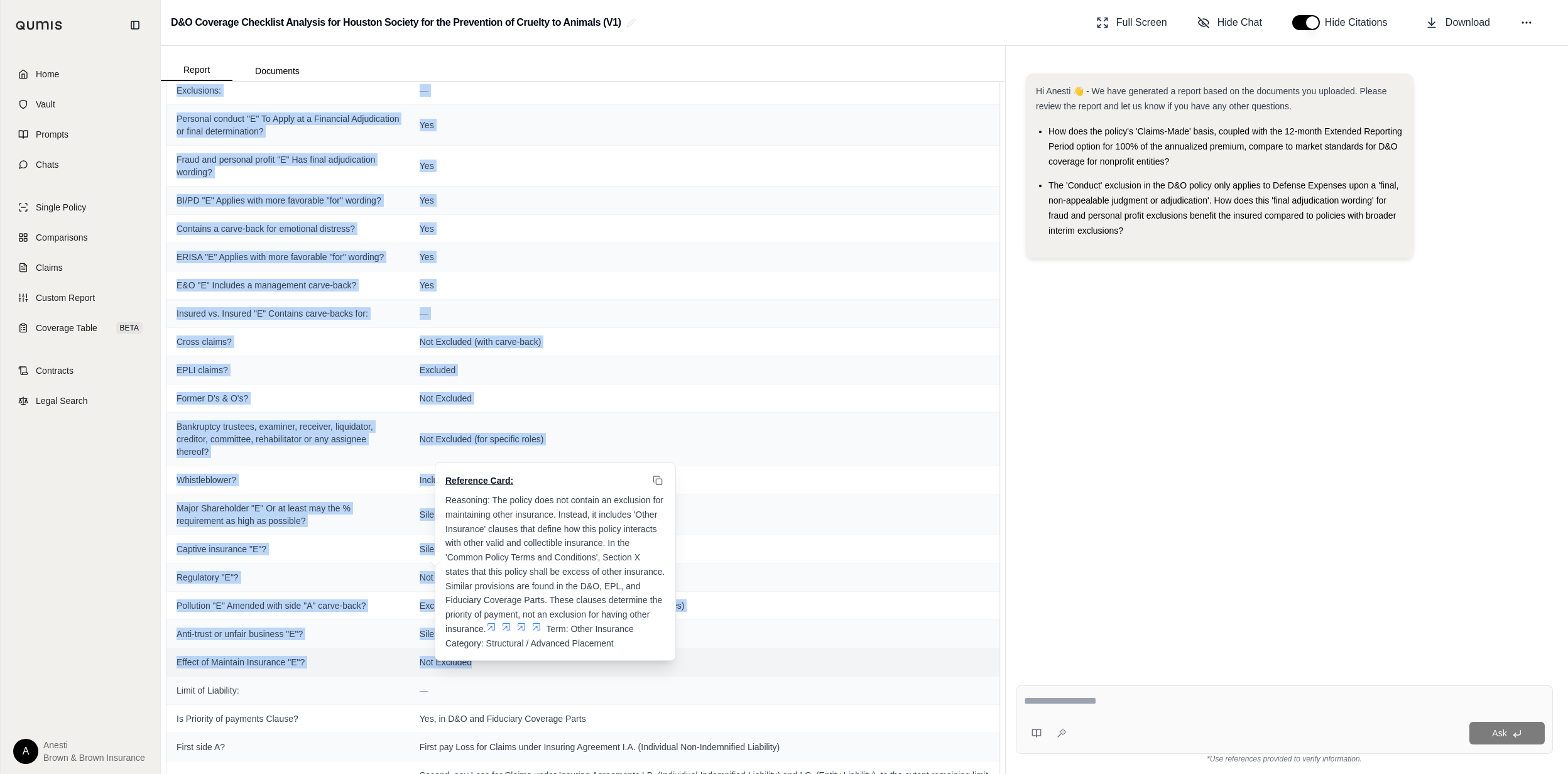
drag, startPoint x: 176, startPoint y: 98, endPoint x: 475, endPoint y: 669, distance: 644.5
click at [473, 673] on tbody "Declarations Page: — Continuity date matches expiring policy? [DATE] Prior & pe…" at bounding box center [583, 172] width 833 height 3118
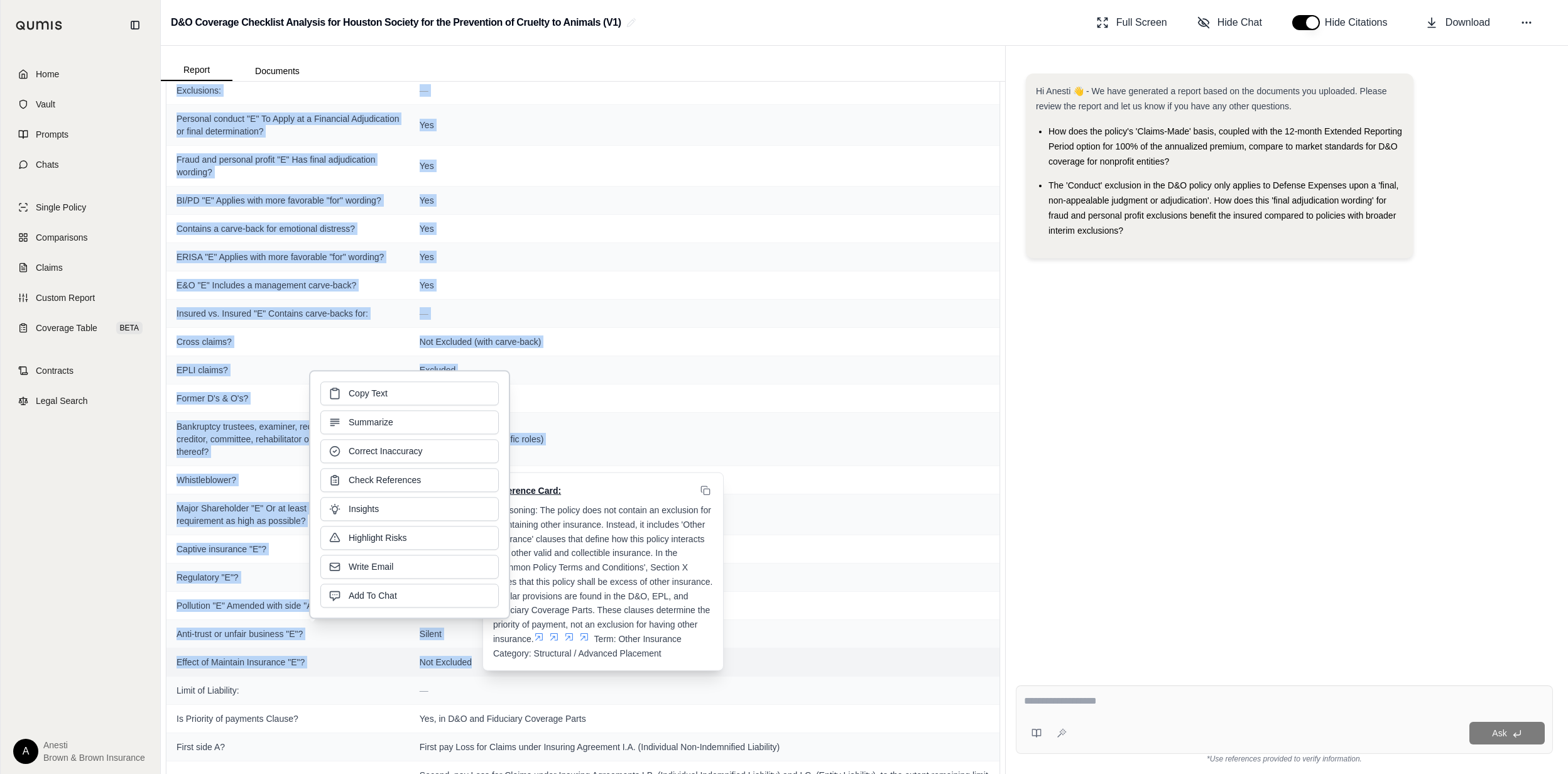
copy tbody "Loremipsum: — Dolorsit ametcon "A" El Seddo ei t Incididun Utlaboreetdo ma aliq…"
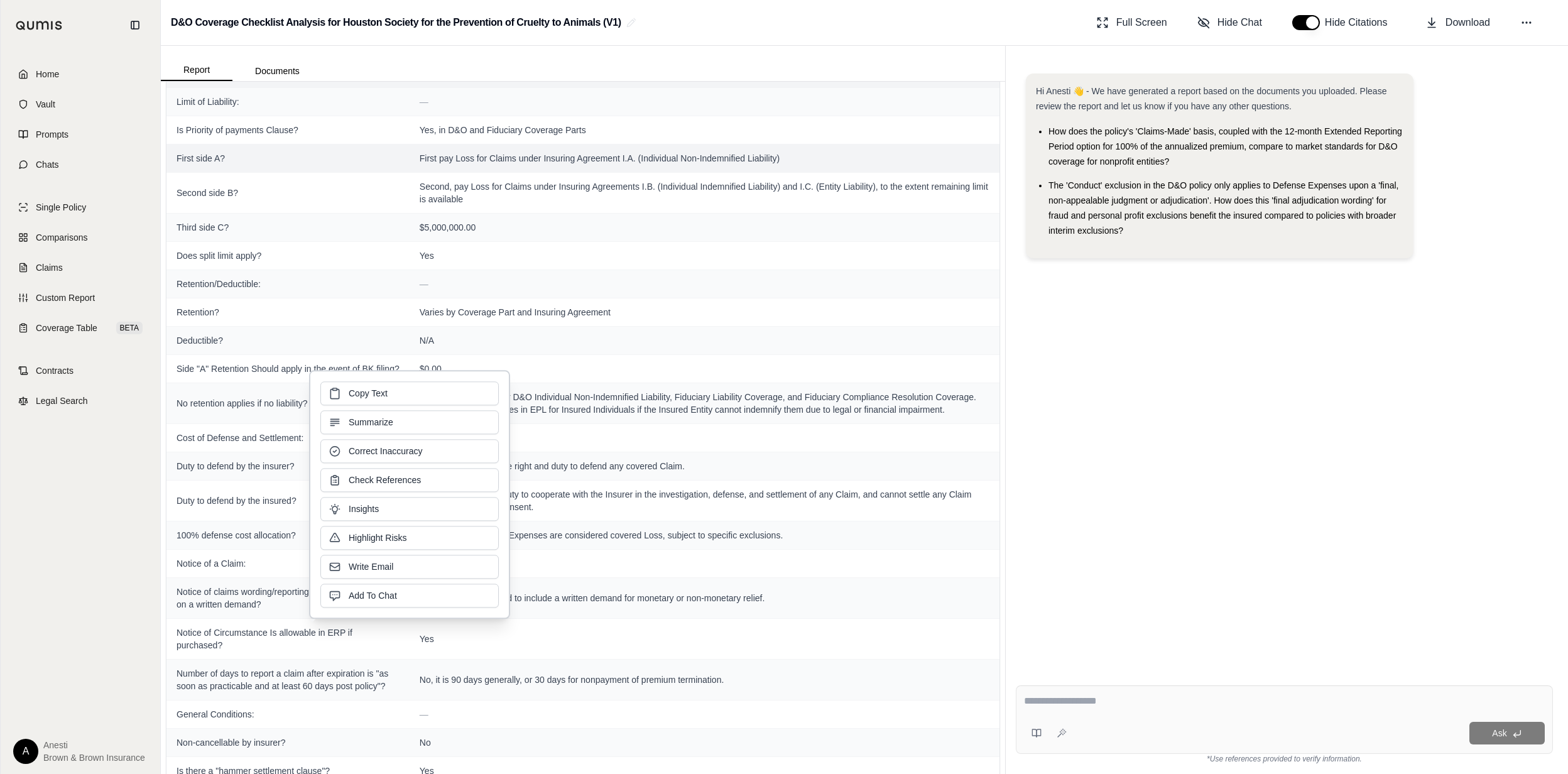
scroll to position [2091, 0]
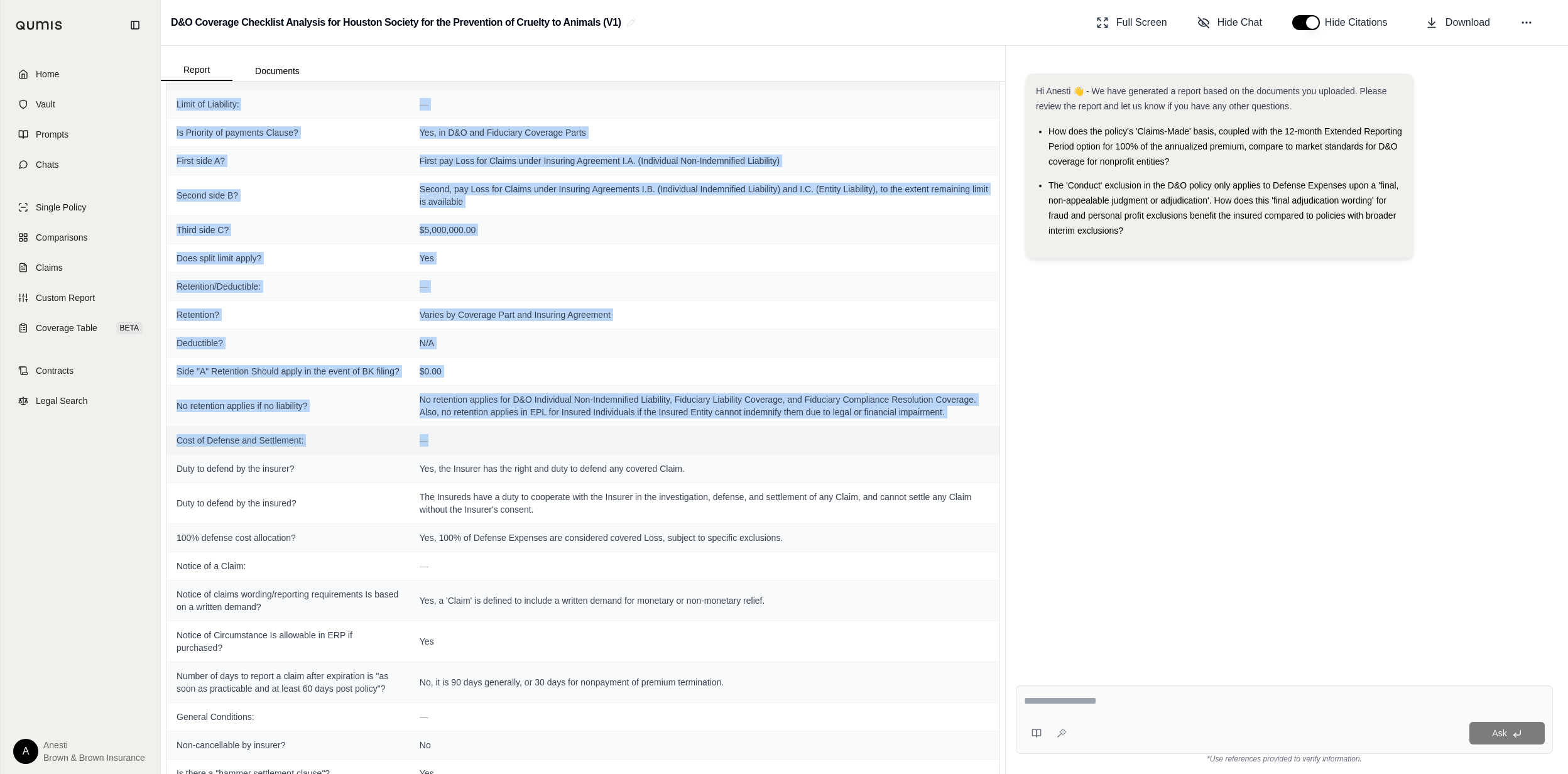
drag, startPoint x: 176, startPoint y: 117, endPoint x: 968, endPoint y: 453, distance: 860.3
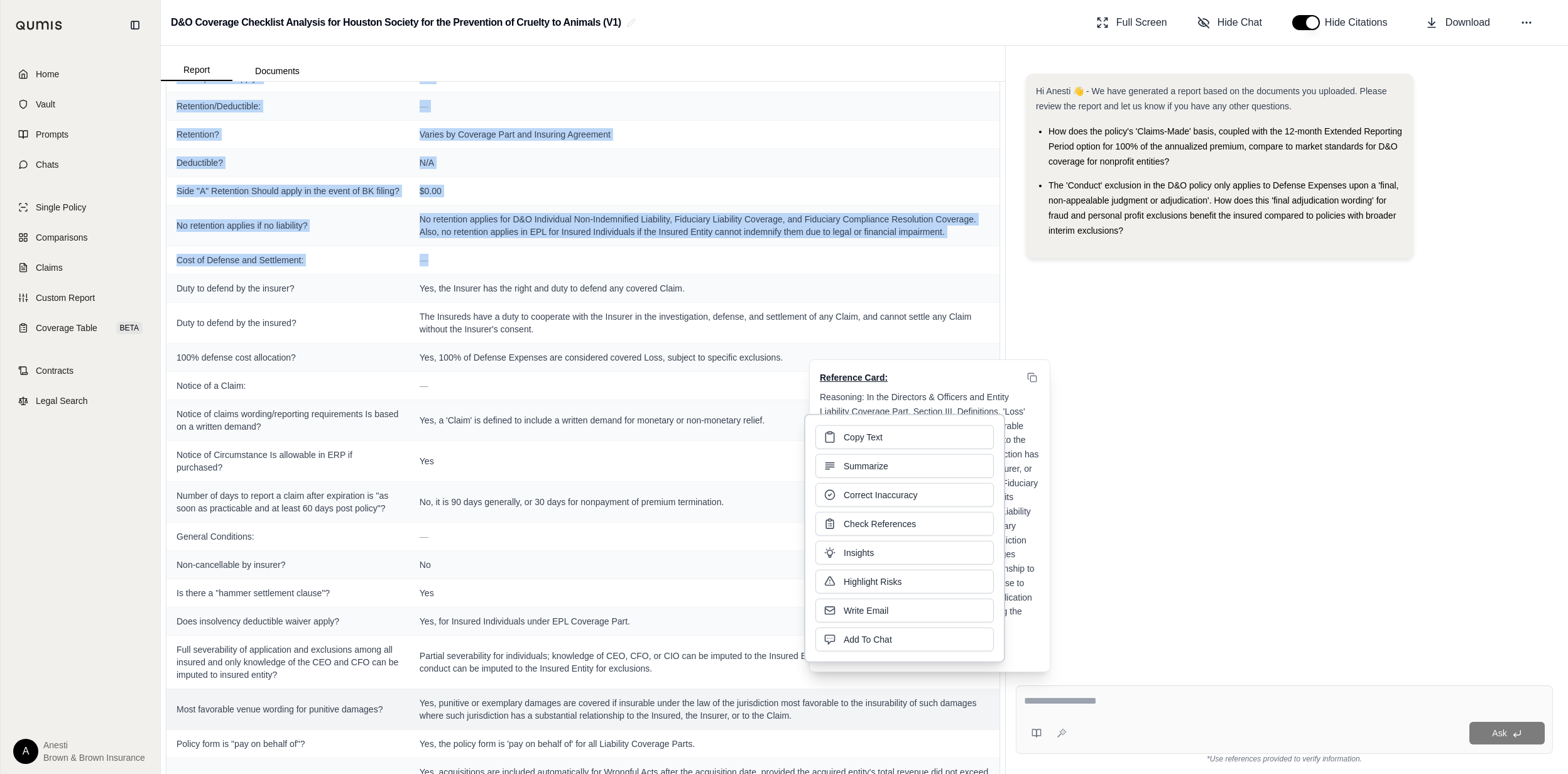
scroll to position [2249, 0]
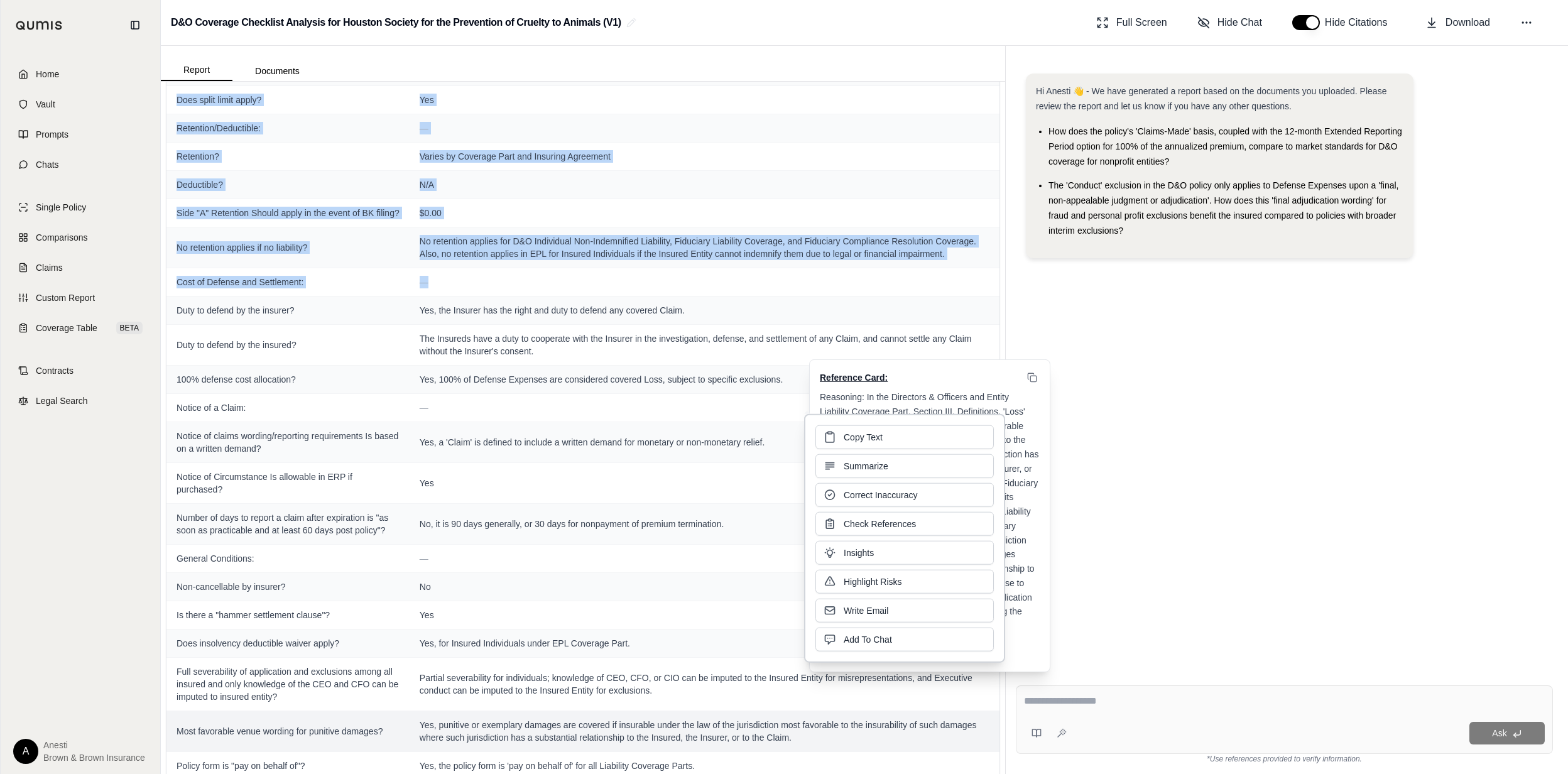
copy tbody "Limit of Liability: — Is Priority of payments Clause? Yes, in D&O and Fiduciary…"
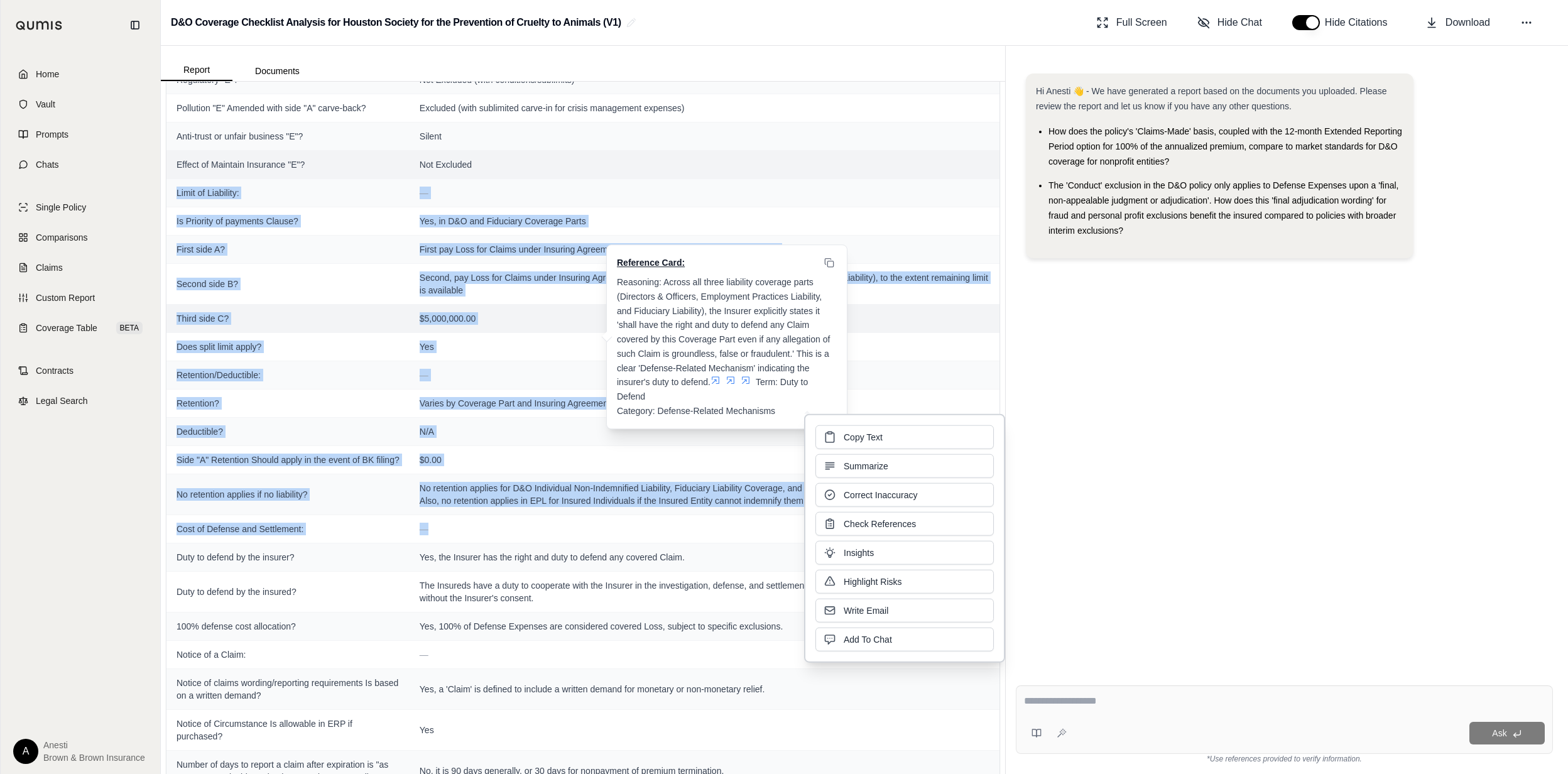
scroll to position [1998, 0]
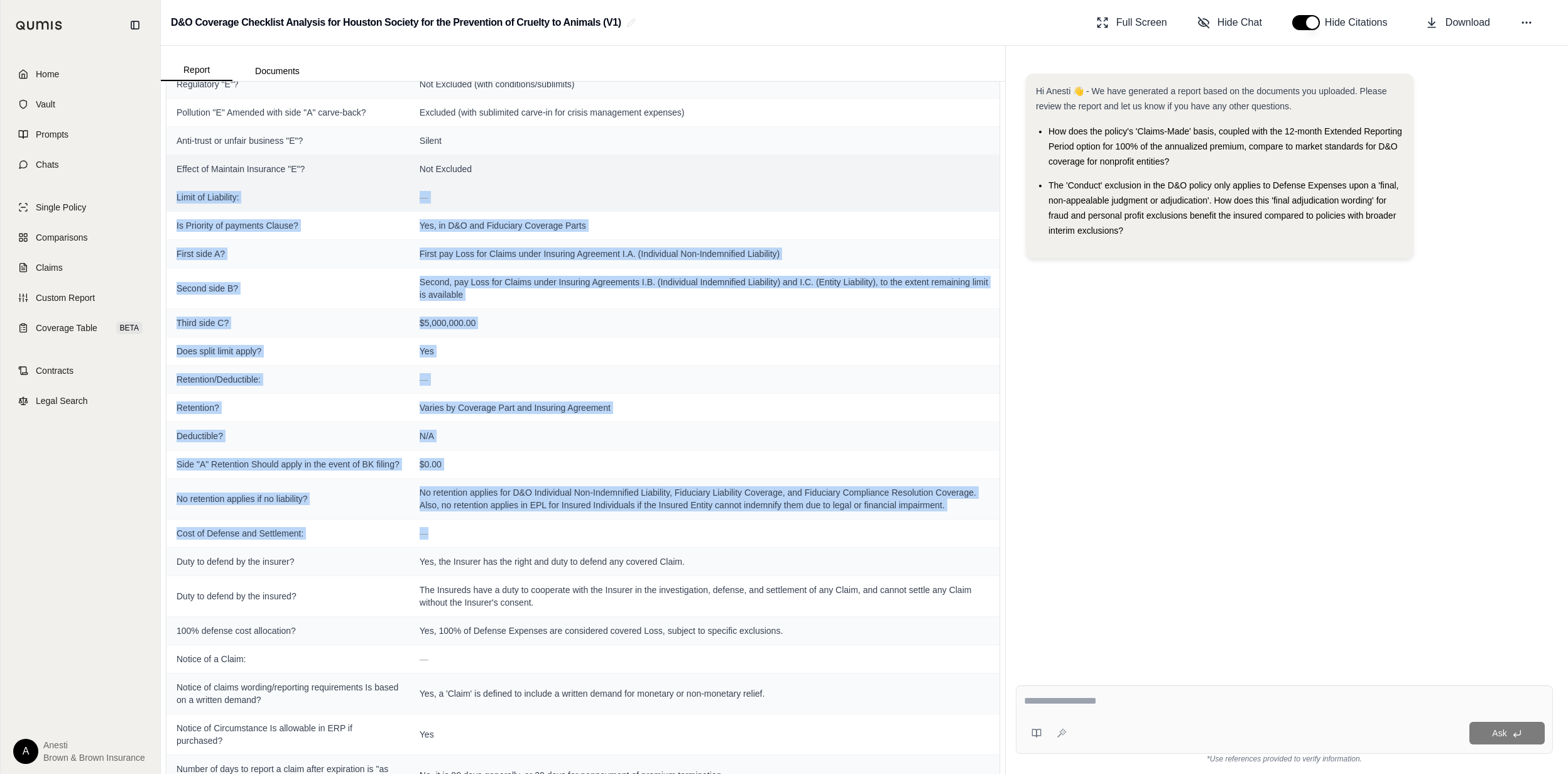
click at [287, 211] on td "Limit of Liability:" at bounding box center [288, 197] width 243 height 28
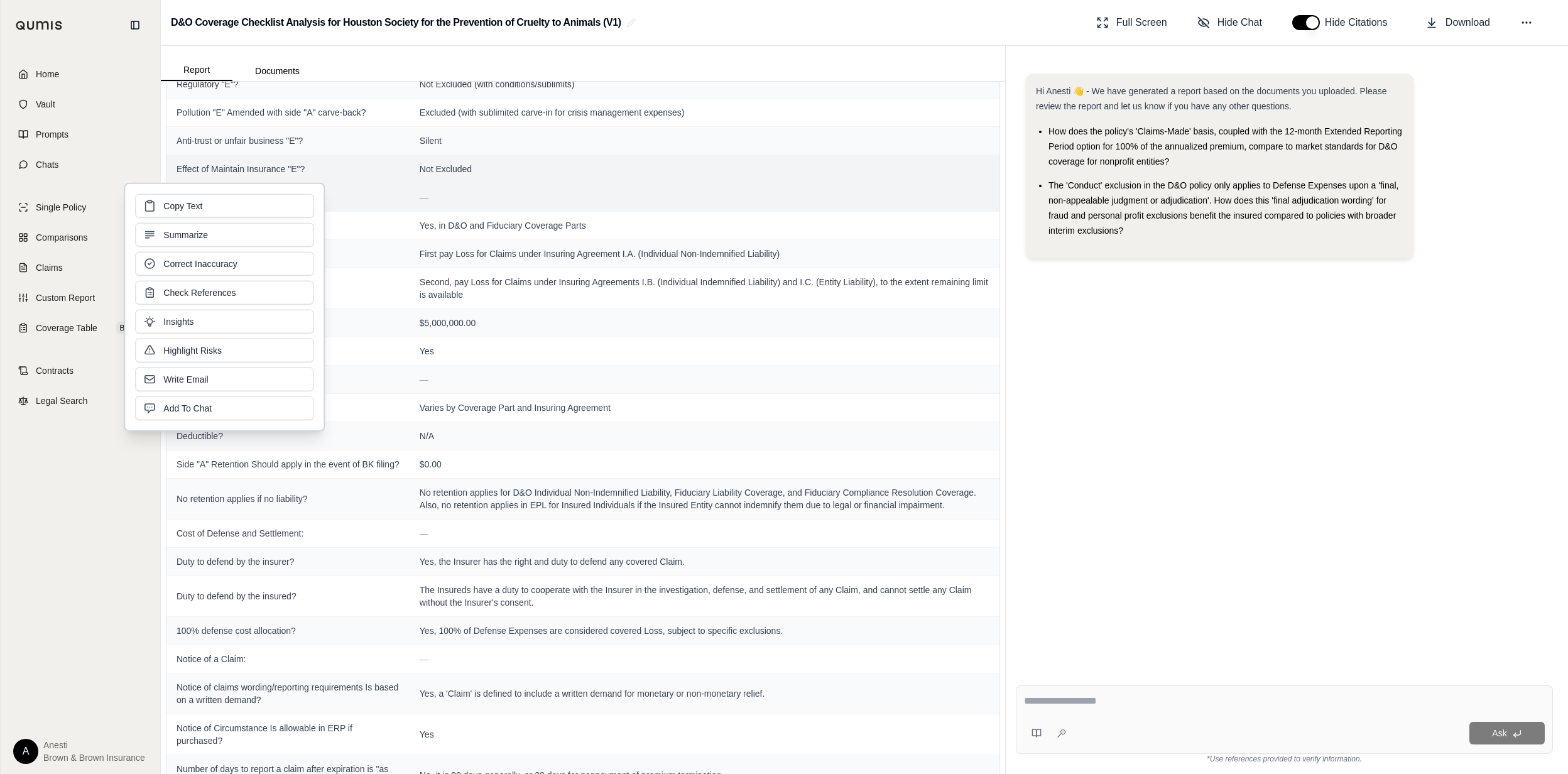
click at [392, 204] on span "Limit of Liability:" at bounding box center [288, 197] width 223 height 12
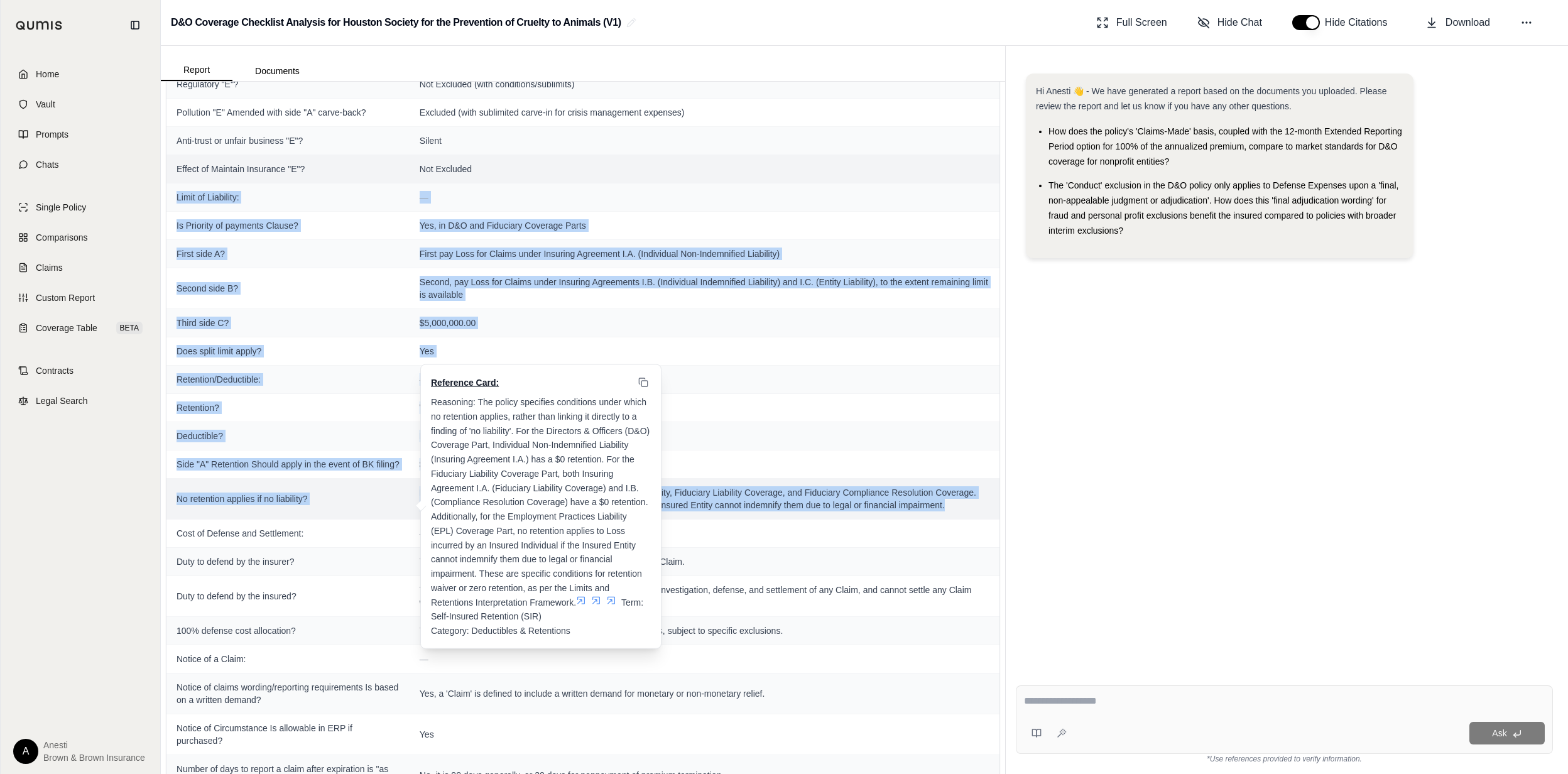
drag, startPoint x: 172, startPoint y: 208, endPoint x: 951, endPoint y: 538, distance: 846.0
copy tbody "Limit of Liability: — Is Priority of payments Clause? Yes, in D&O and Fiduciary…"
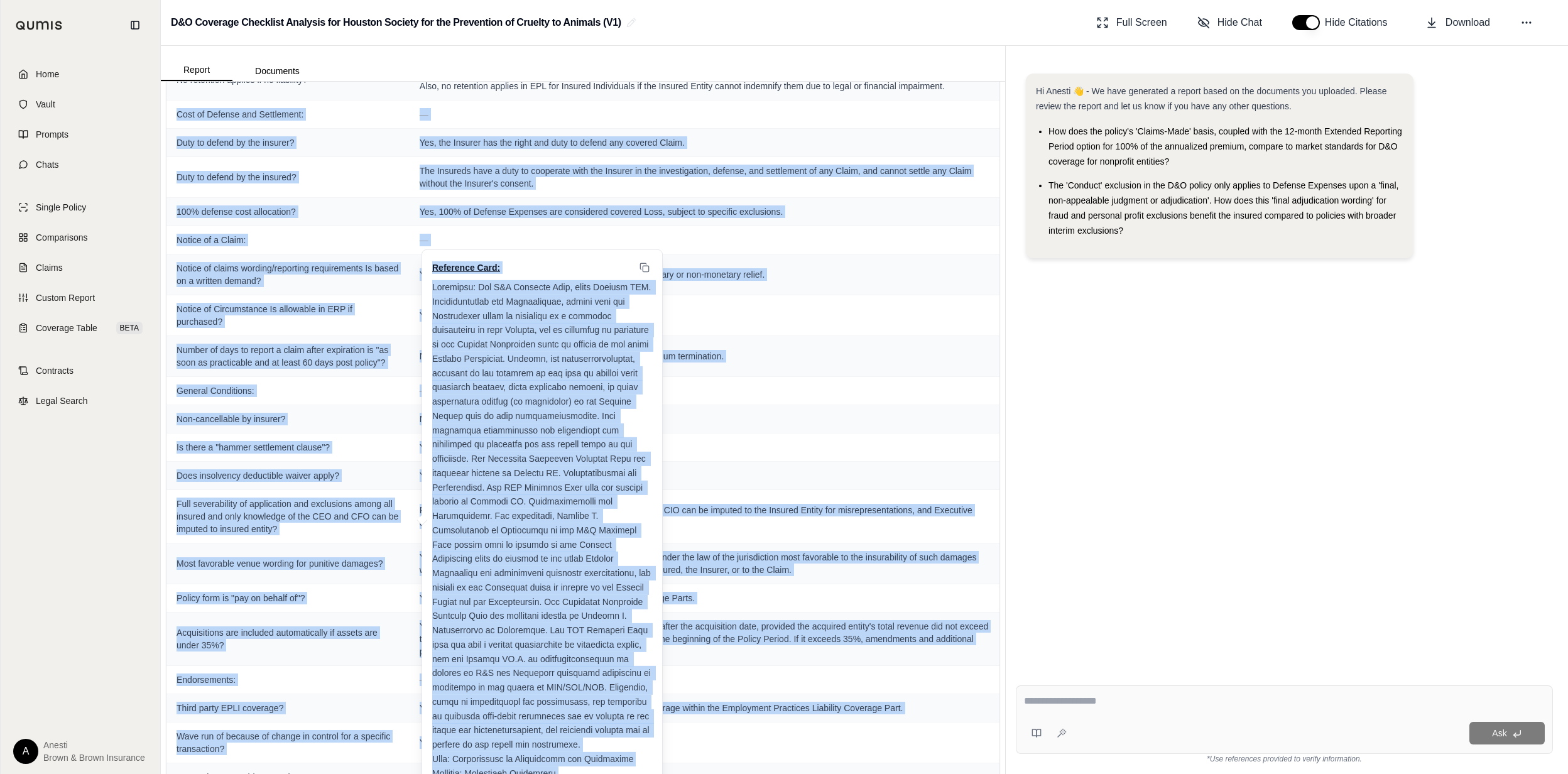
scroll to position [2500, 0]
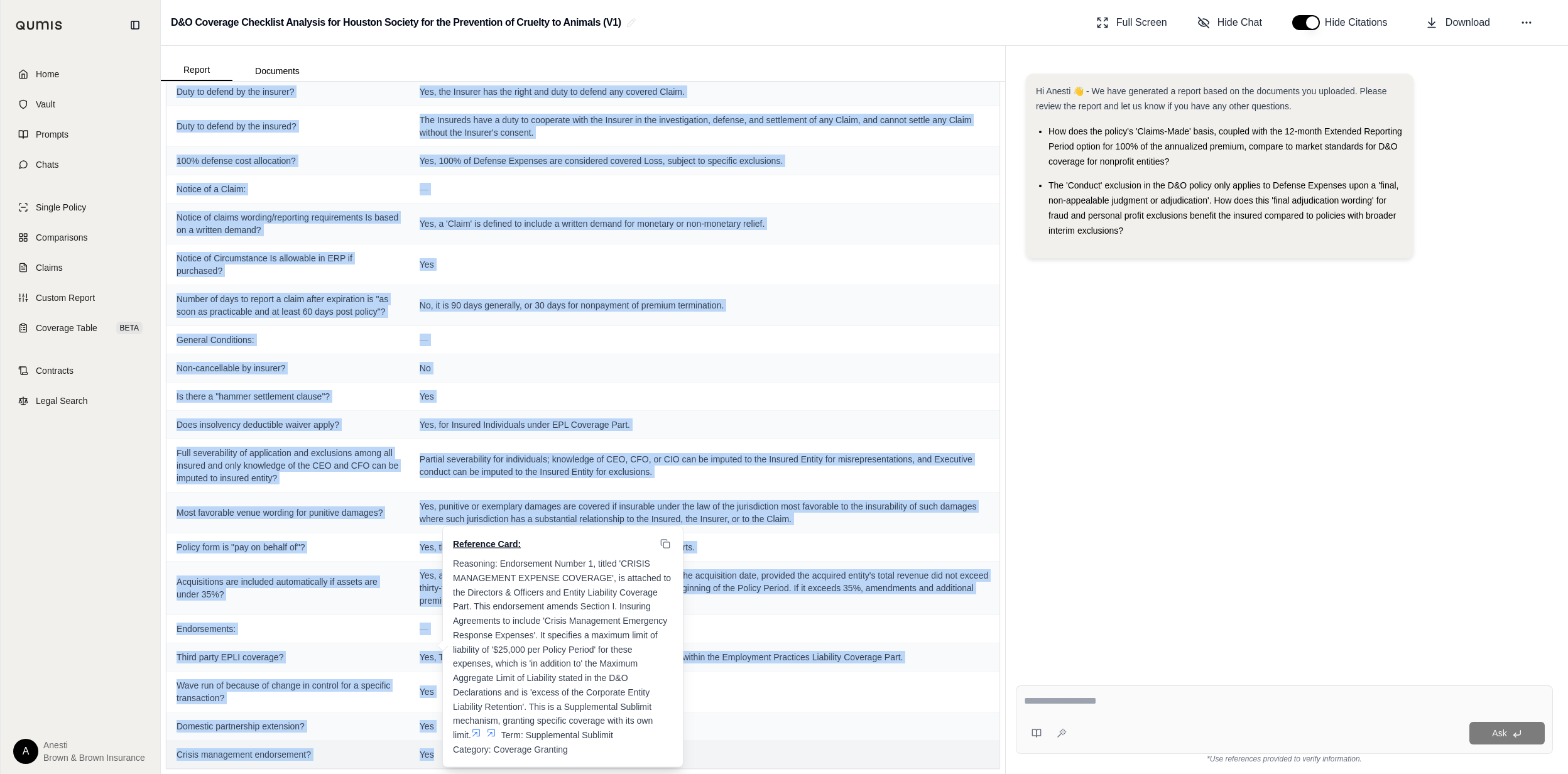
drag, startPoint x: 177, startPoint y: 141, endPoint x: 433, endPoint y: 763, distance: 672.6
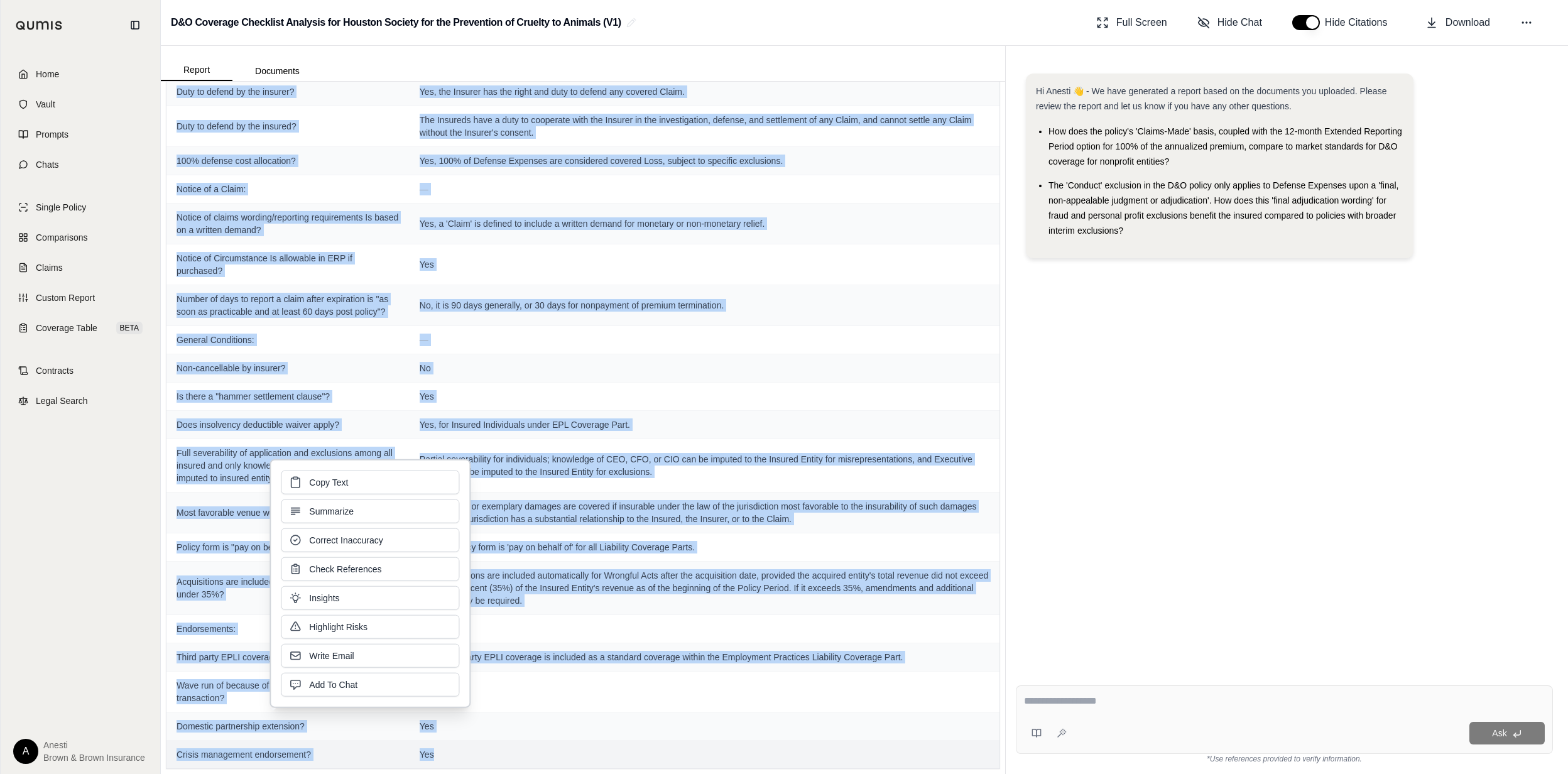
copy tbody "Lore ip Dolorsi ame Consectetu: — Adip el seddoe te inc utlabor? Etd, mag Aliqu…"
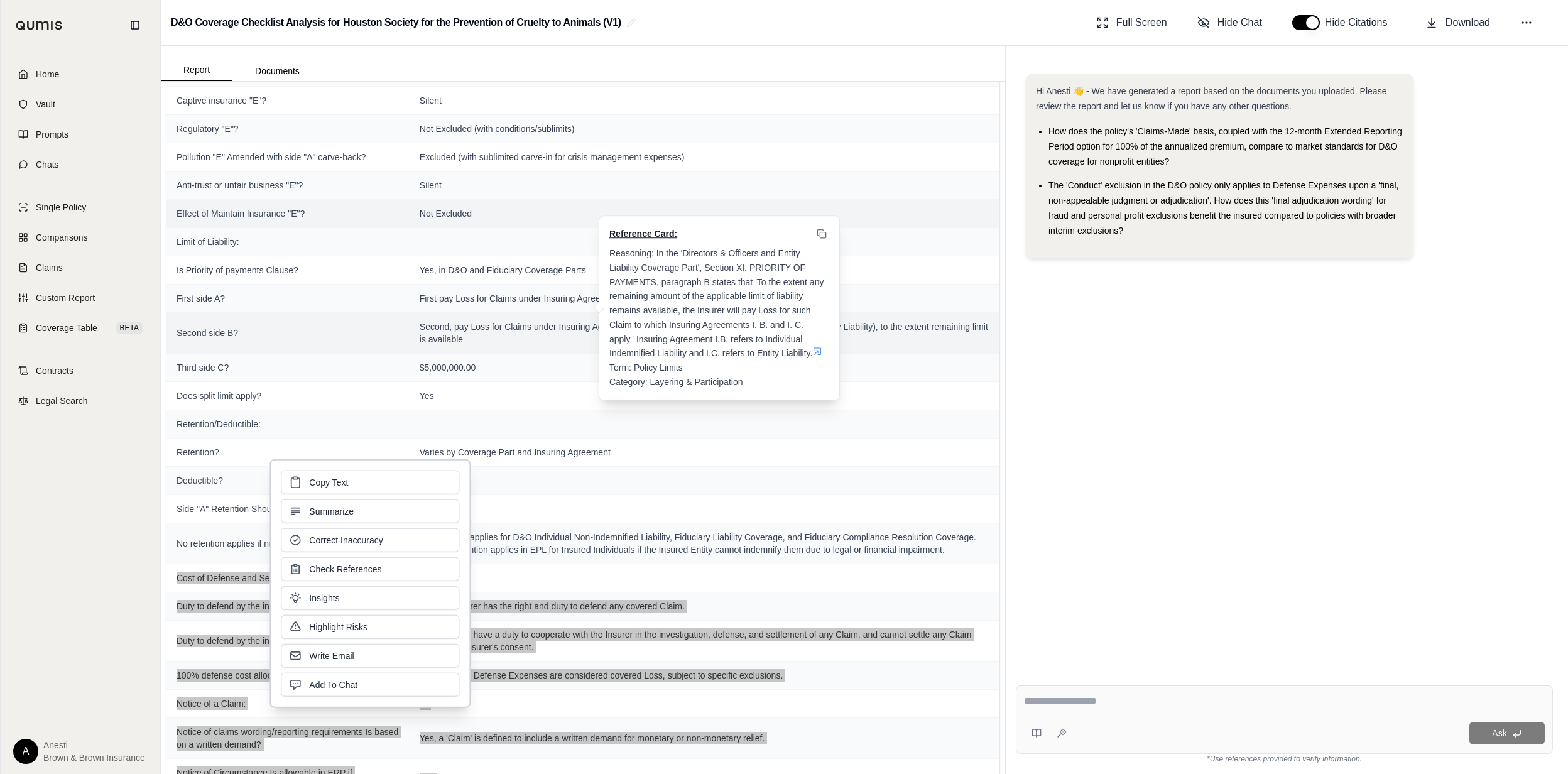
scroll to position [1914, 0]
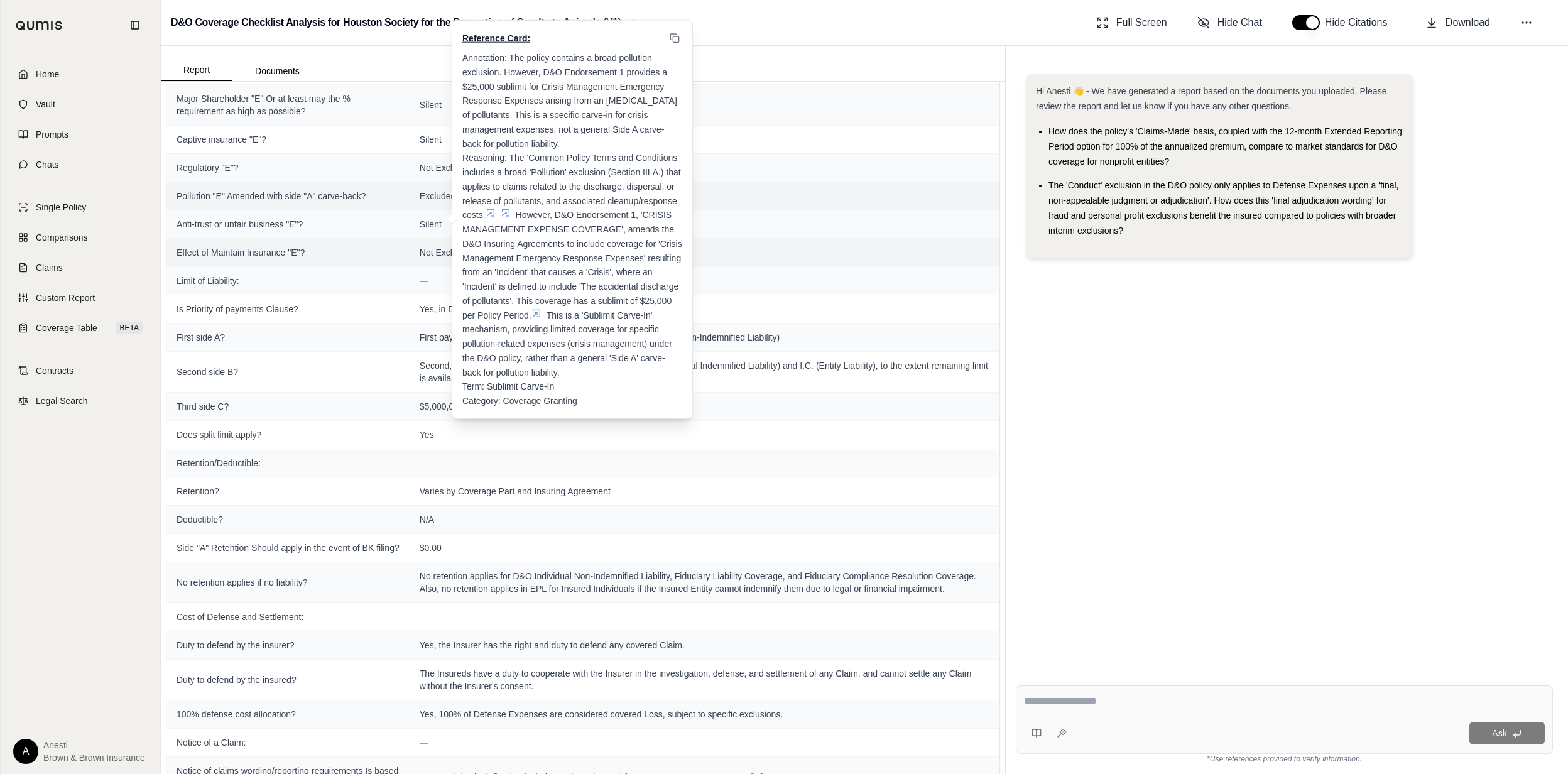
drag, startPoint x: 435, startPoint y: 209, endPoint x: 446, endPoint y: 209, distance: 11.0
click at [435, 202] on span "Excluded (with sublimited carve-in for crisis management expenses)" at bounding box center [704, 195] width 570 height 12
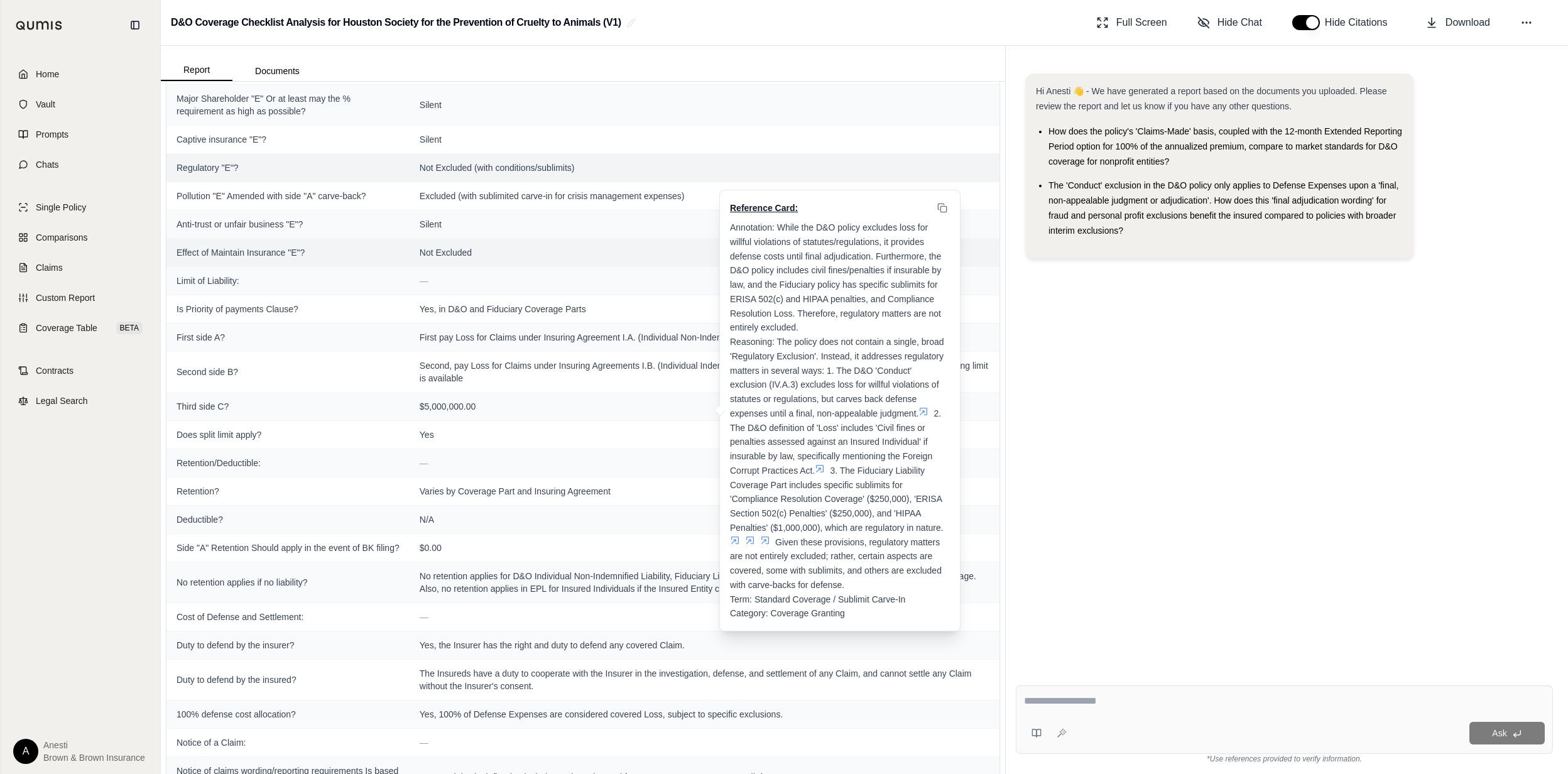
click at [712, 181] on td "Not Excluded (with conditions/sublimits) Reference Card: Annotation: While the …" at bounding box center [704, 167] width 590 height 28
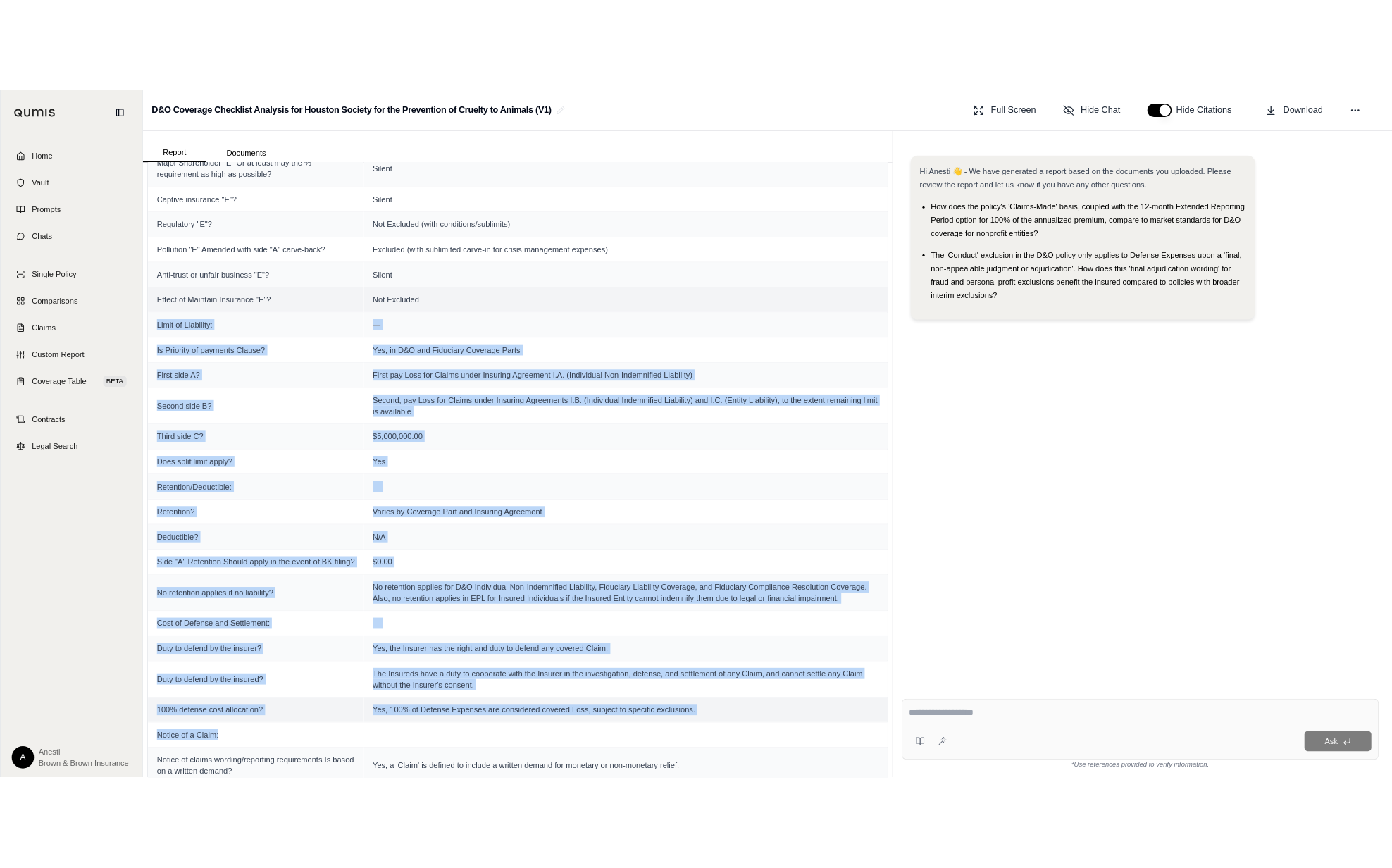
scroll to position [2184, 0]
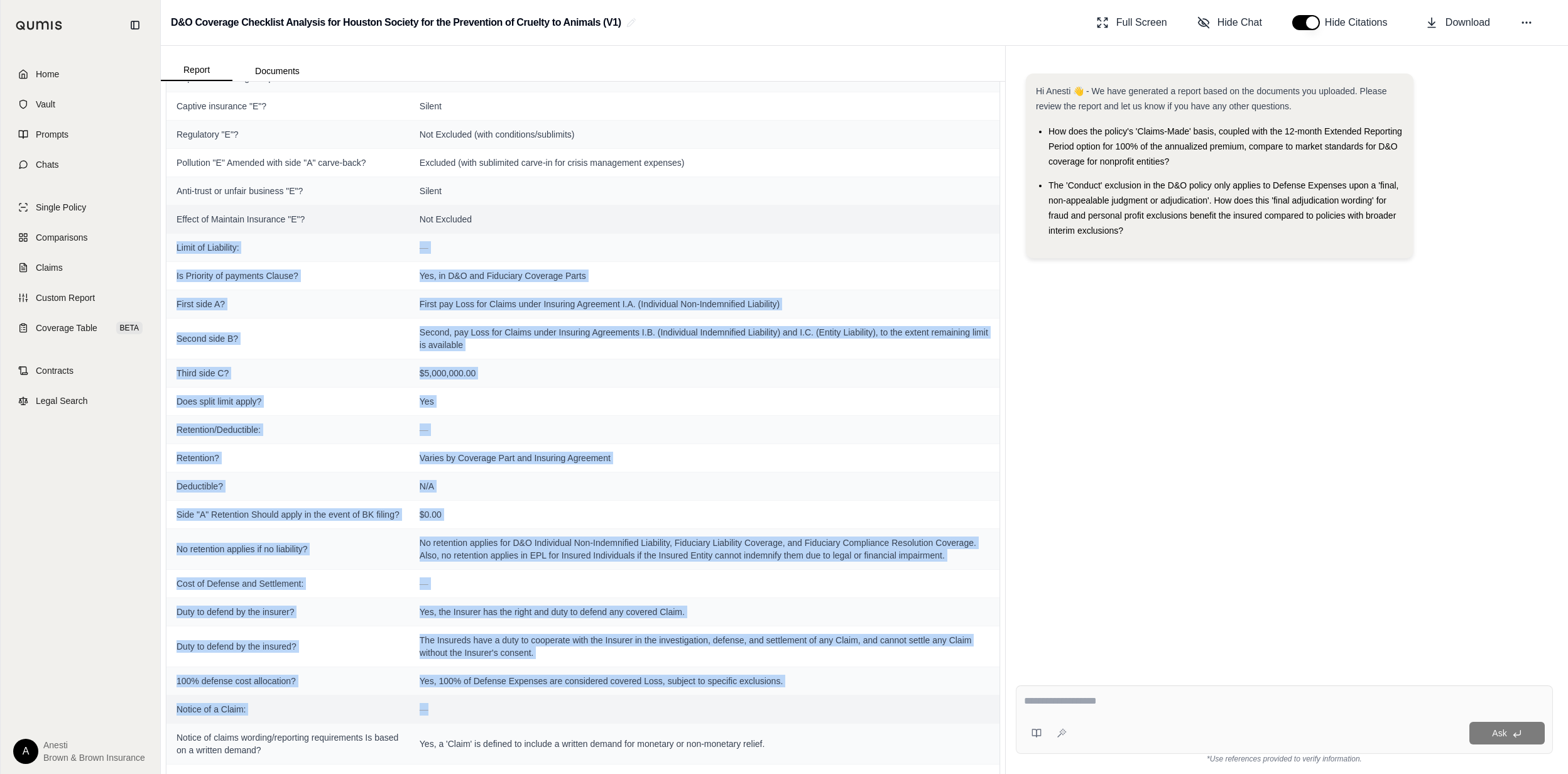
drag, startPoint x: 174, startPoint y: 291, endPoint x: 808, endPoint y: 724, distance: 767.8
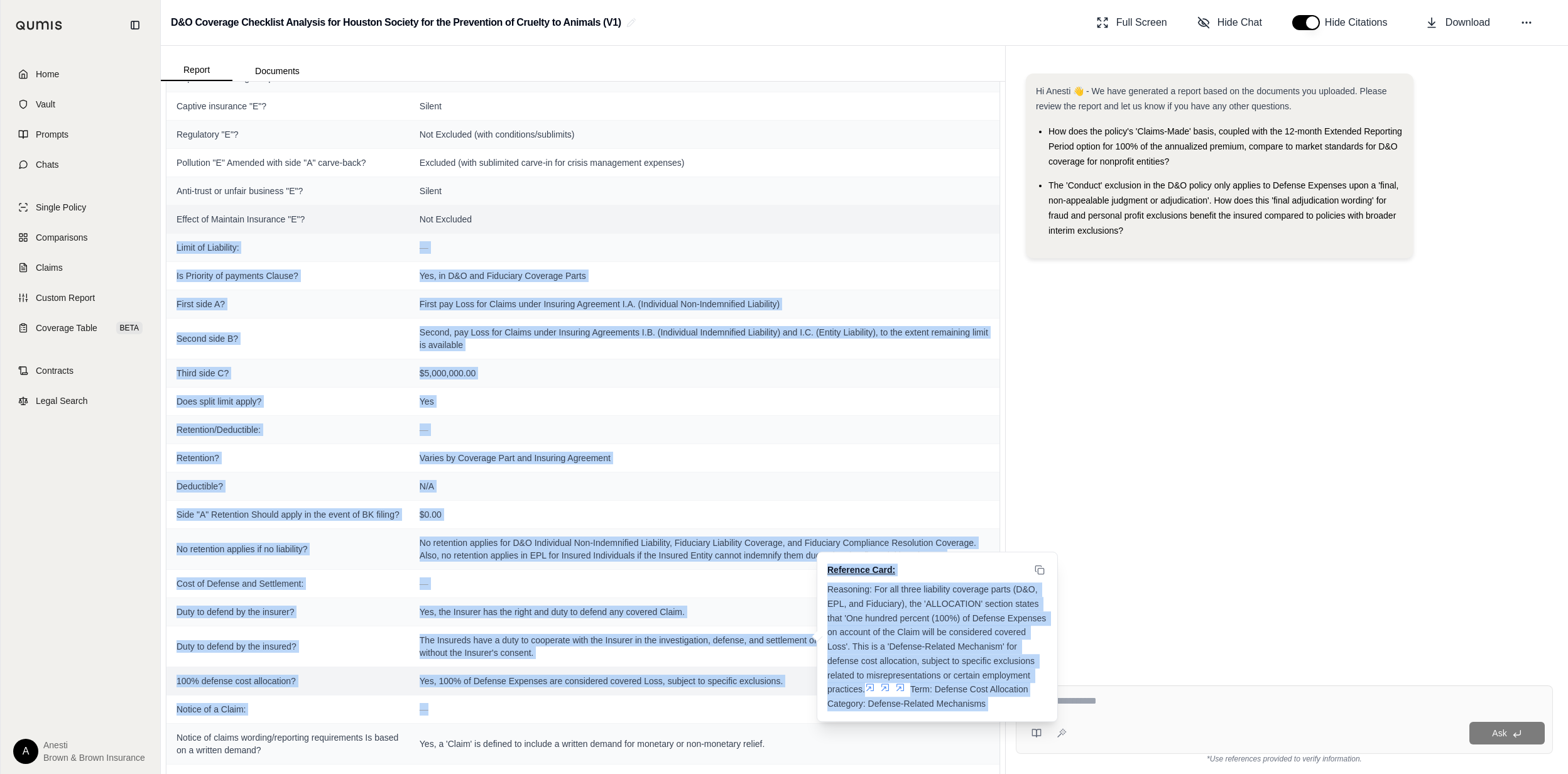
click at [797, 687] on span "Yes, 100% of Defense Expenses are considered covered Loss, subject to specific …" at bounding box center [704, 680] width 570 height 12
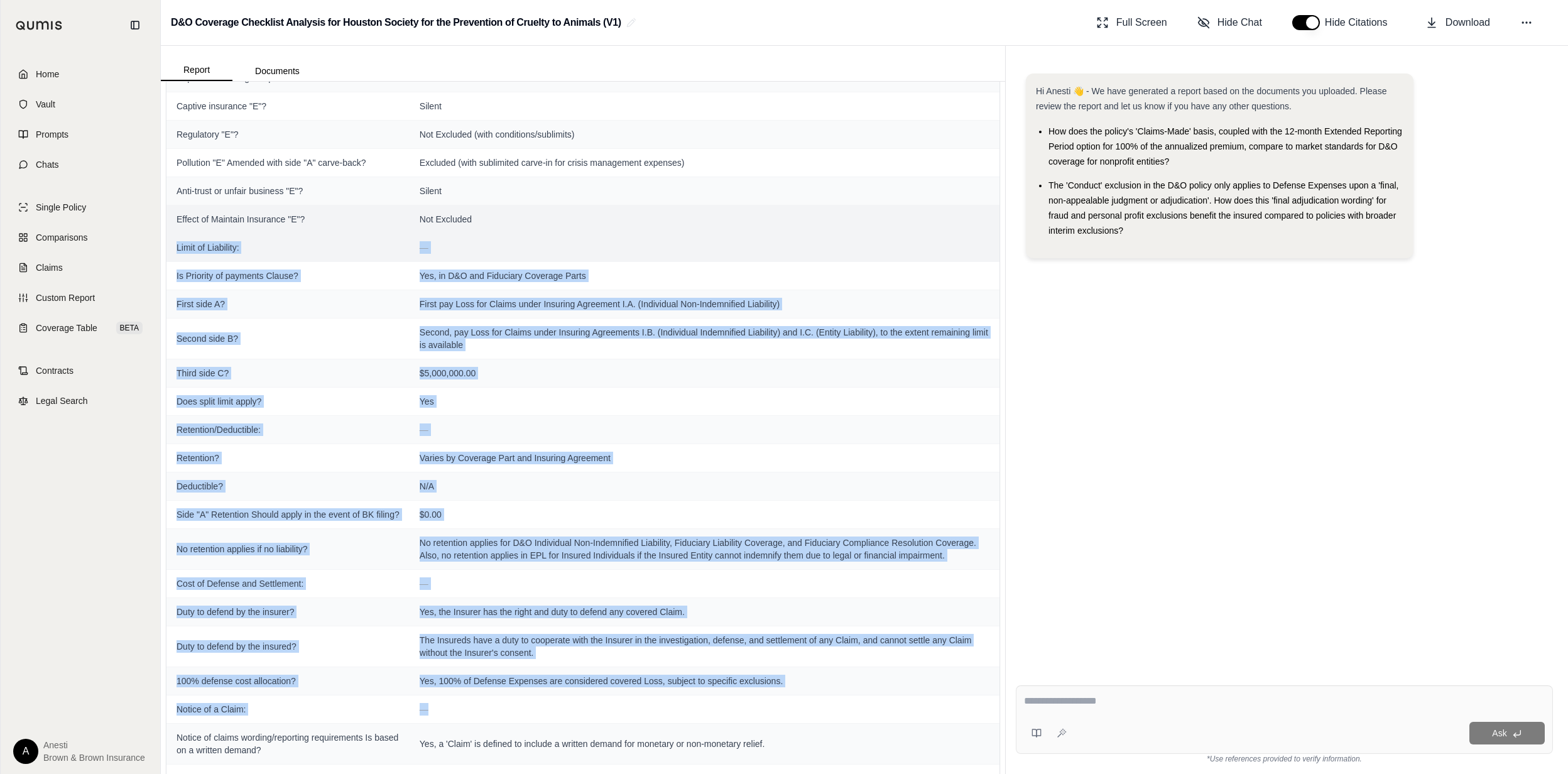
click at [420, 261] on td "—" at bounding box center [704, 247] width 590 height 28
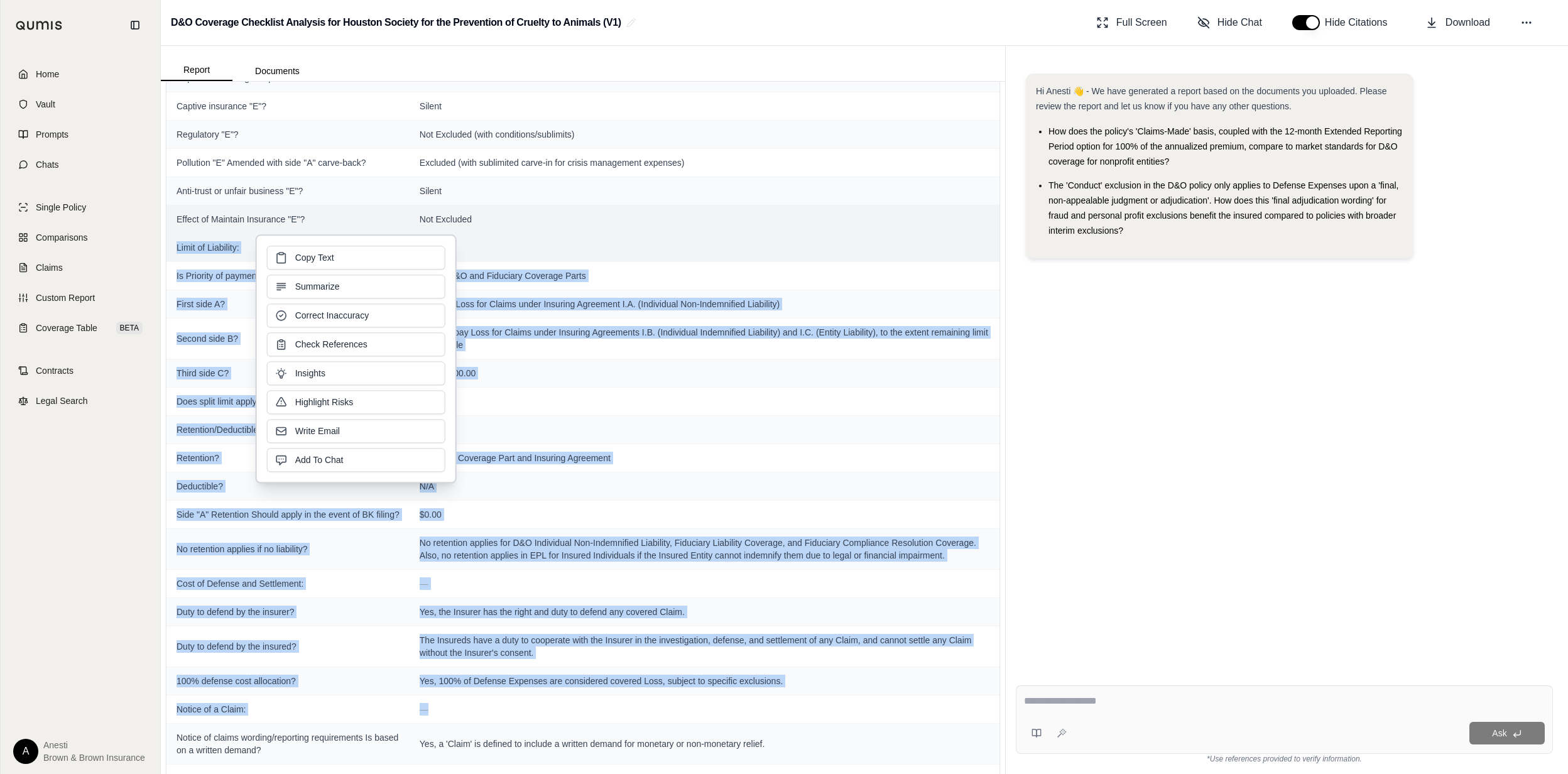
click at [212, 254] on span "Limit of Liability:" at bounding box center [288, 247] width 223 height 12
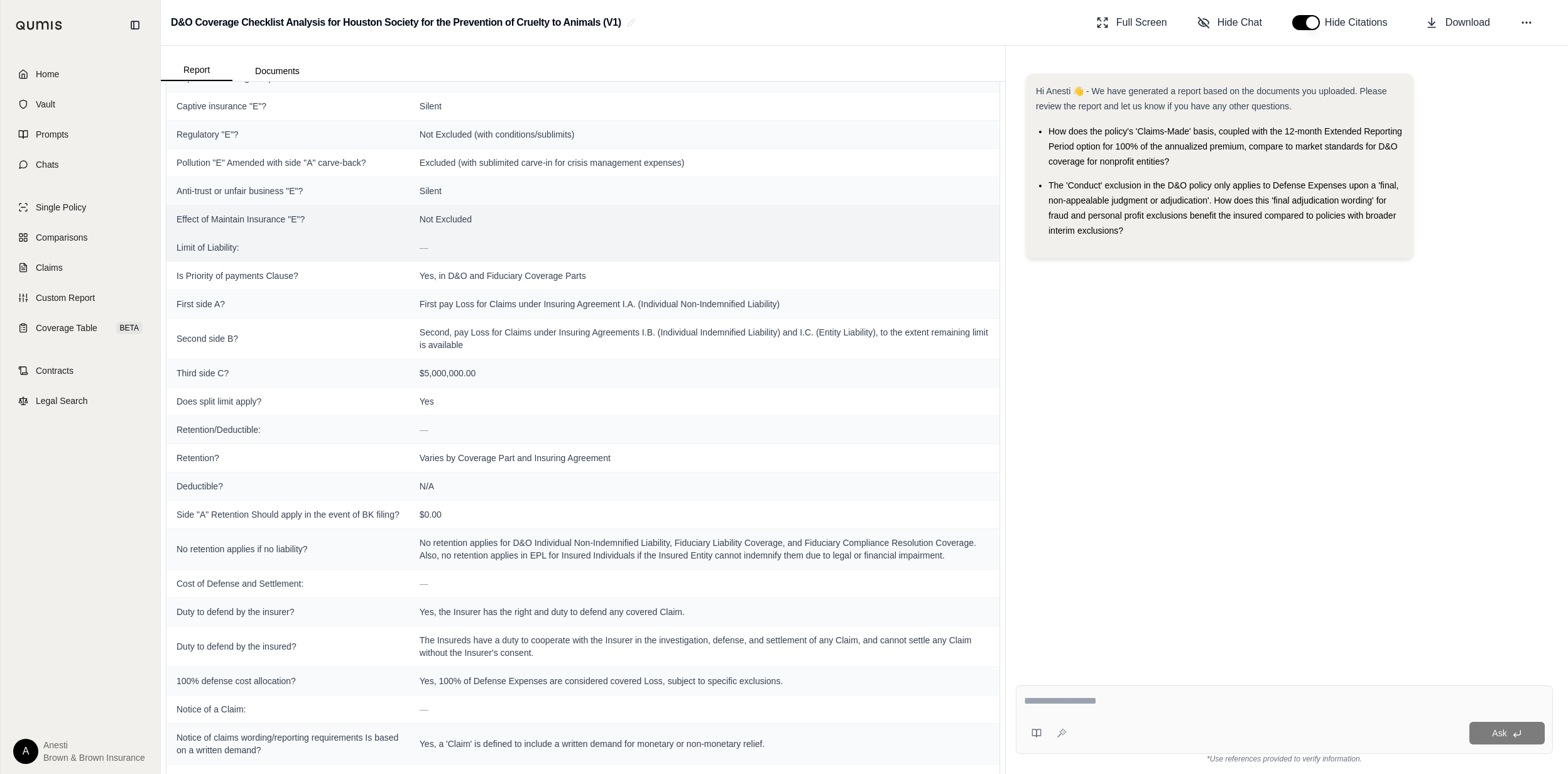
click at [282, 254] on span "Limit of Liability:" at bounding box center [288, 247] width 223 height 12
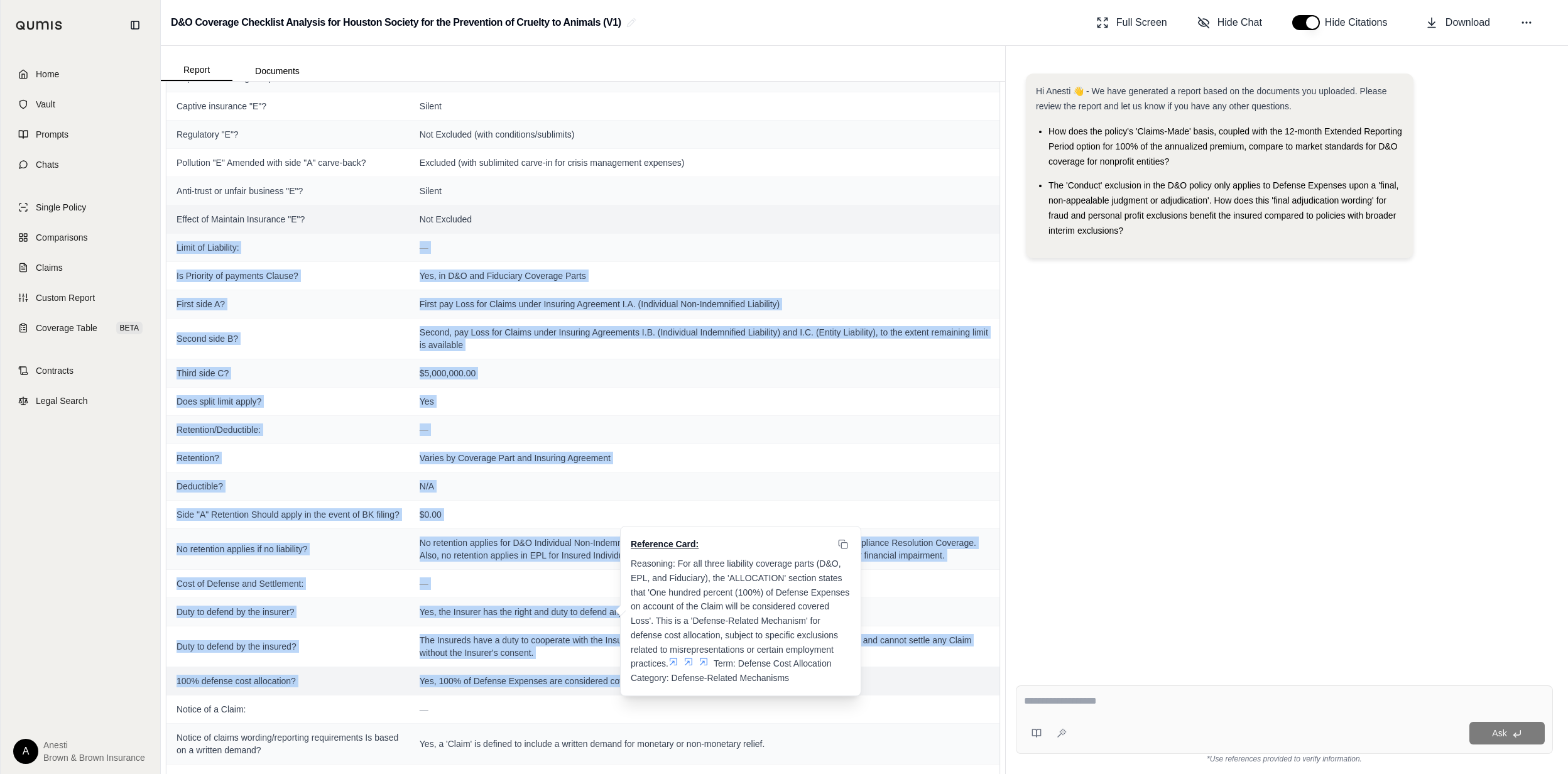
drag, startPoint x: 172, startPoint y: 261, endPoint x: 782, endPoint y: 713, distance: 759.2
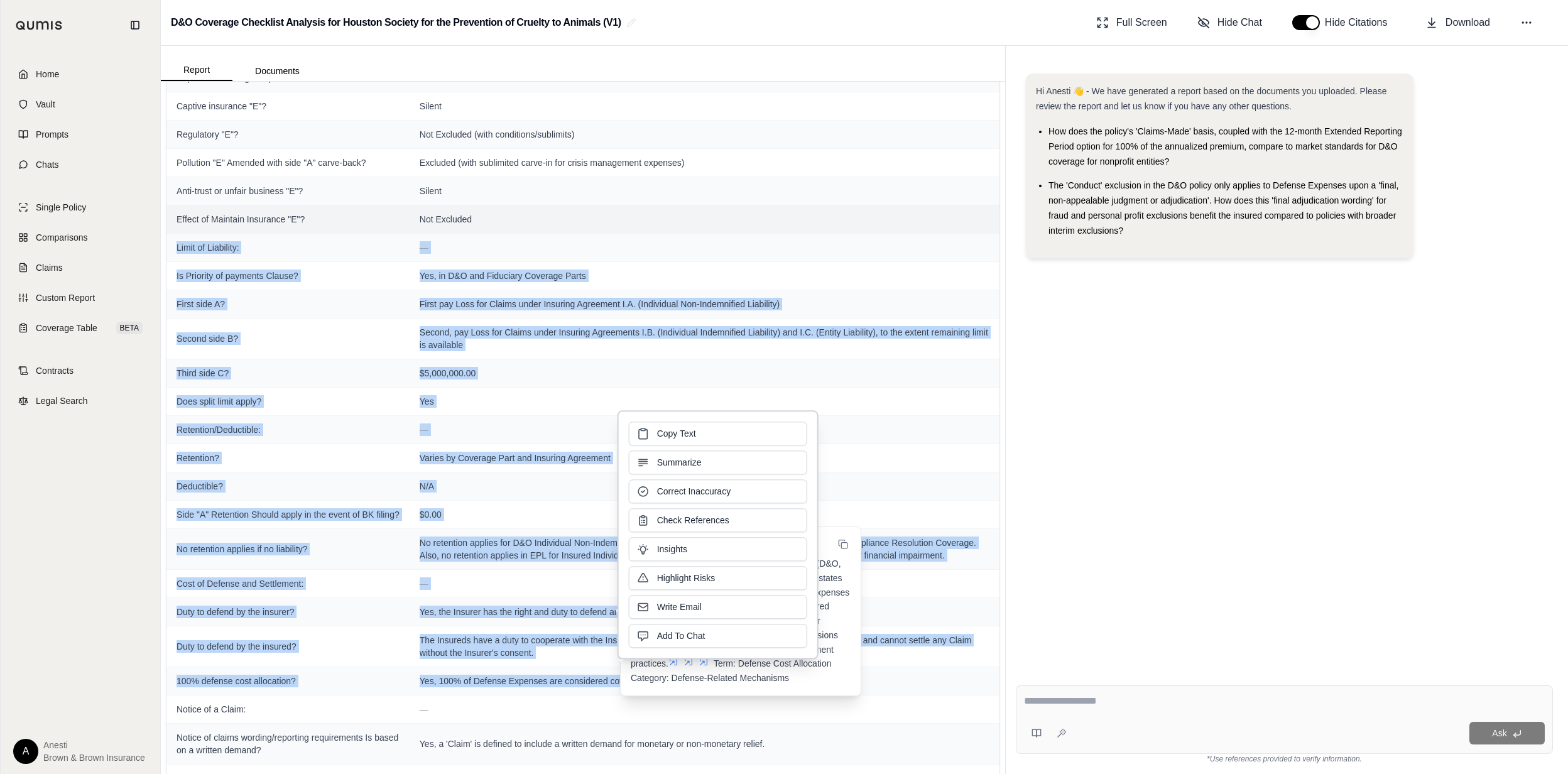
copy tbody "Lorem ip Dolorsita: — Co Adipisci el seddoeiu Tempor? Inc, ut L&E dol Magnaaliq…"
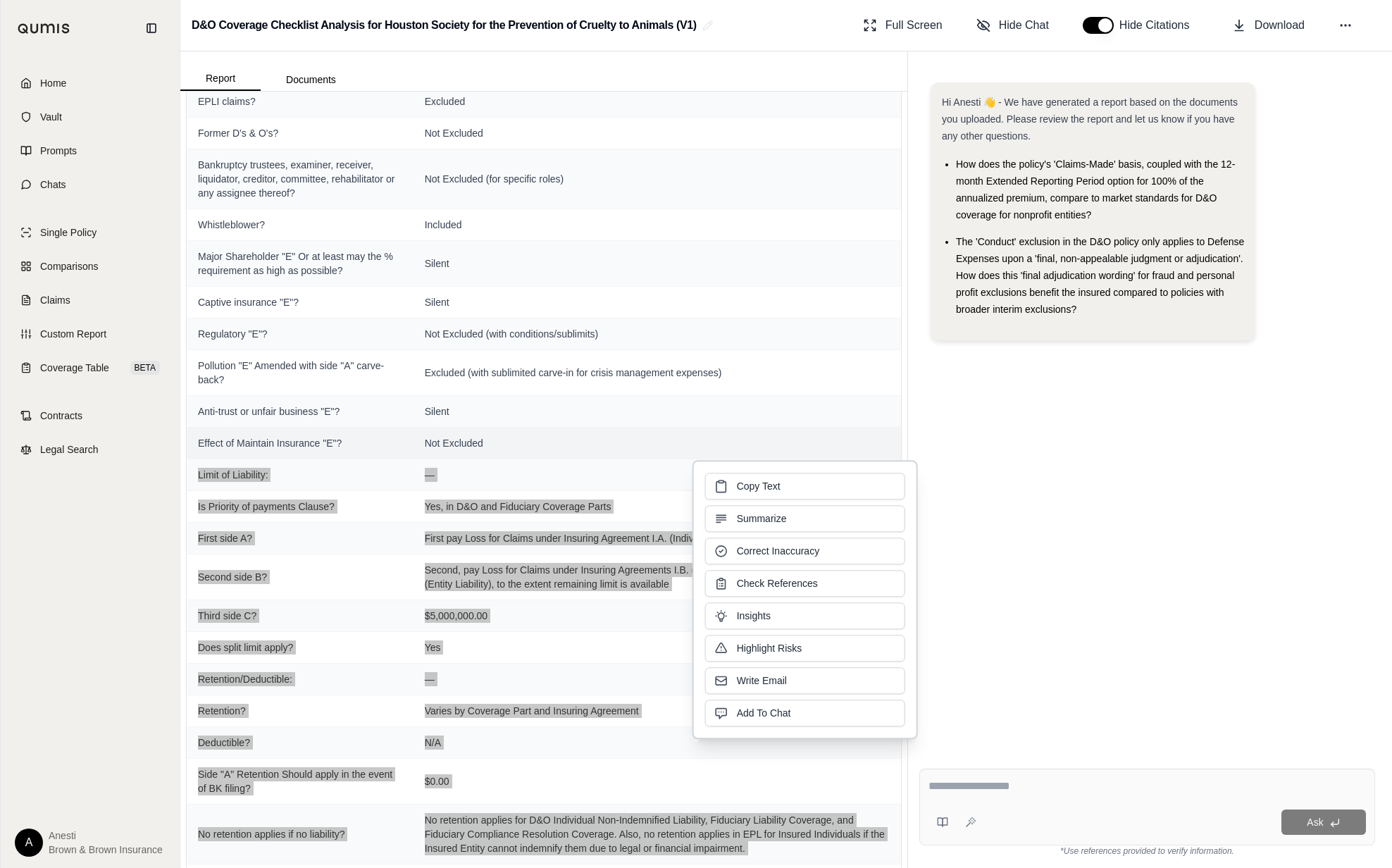
scroll to position [2437, 0]
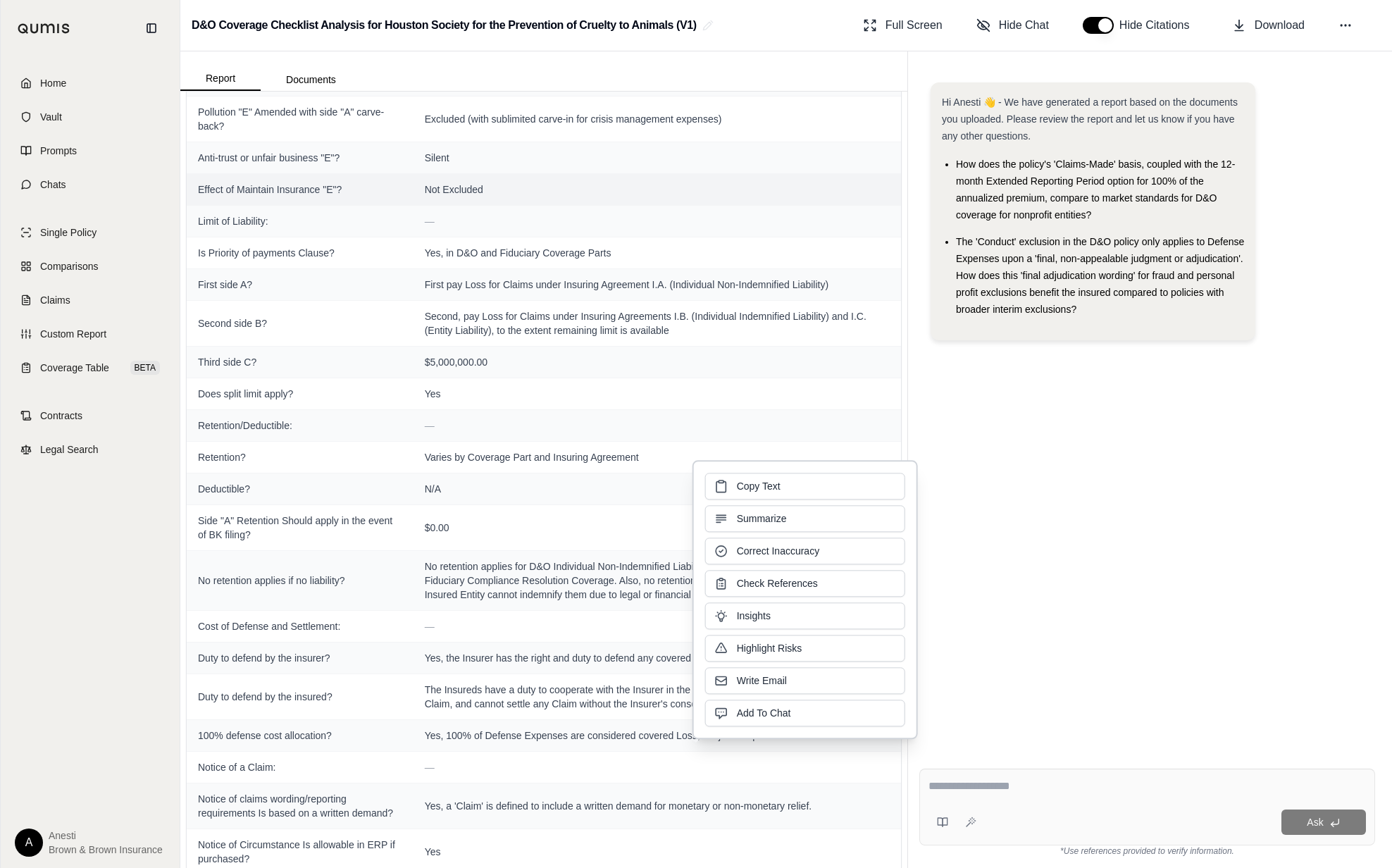
click at [950, 493] on div "Hi Anesti 👋 - We have generated a report based on the documents you uploaded. P…" at bounding box center [1147, 408] width 456 height 675
